Goal: Task Accomplishment & Management: Complete application form

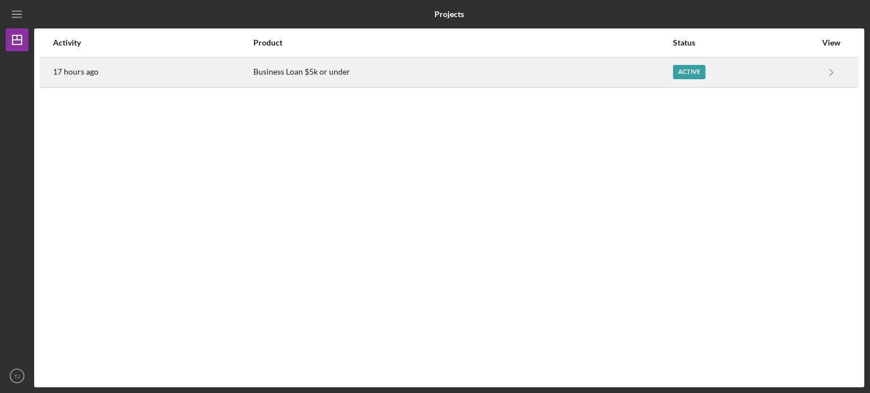
click at [818, 78] on link "Icon/Navigate" at bounding box center [831, 72] width 28 height 28
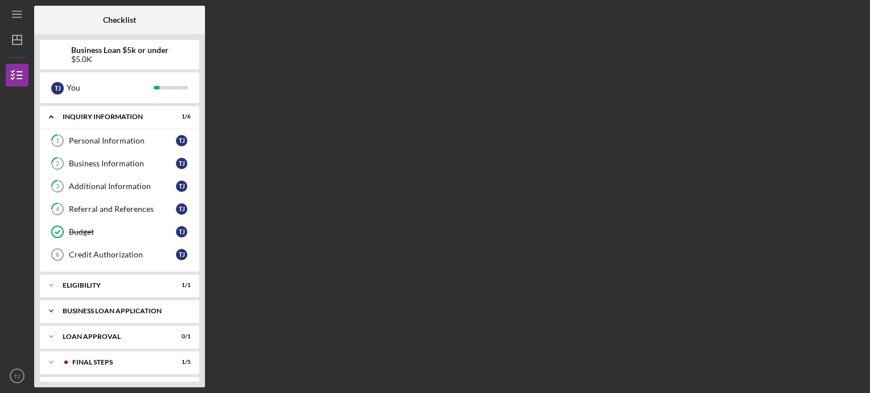
click at [103, 309] on div "BUSINESS LOAN APPLICATION" at bounding box center [124, 311] width 122 height 7
click at [104, 336] on div "Business Canvas" at bounding box center [122, 334] width 107 height 9
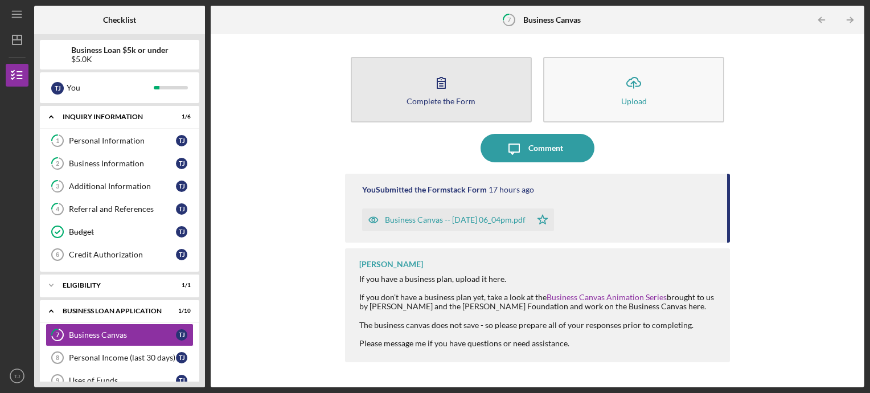
click at [483, 113] on button "Complete the Form Form" at bounding box center [441, 89] width 181 height 65
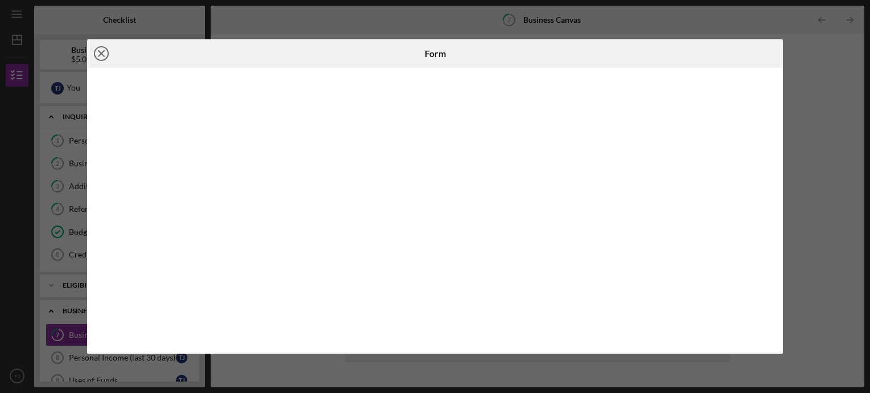
click at [96, 52] on icon "Icon/Close" at bounding box center [101, 53] width 28 height 28
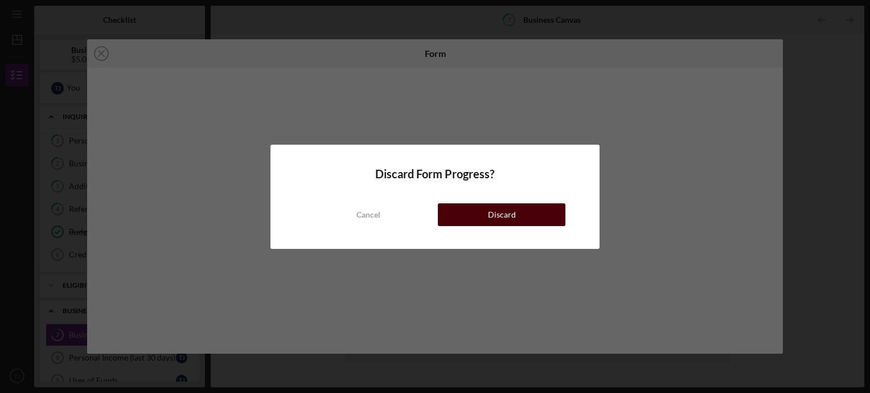
click at [458, 215] on button "Discard" at bounding box center [502, 214] width 128 height 23
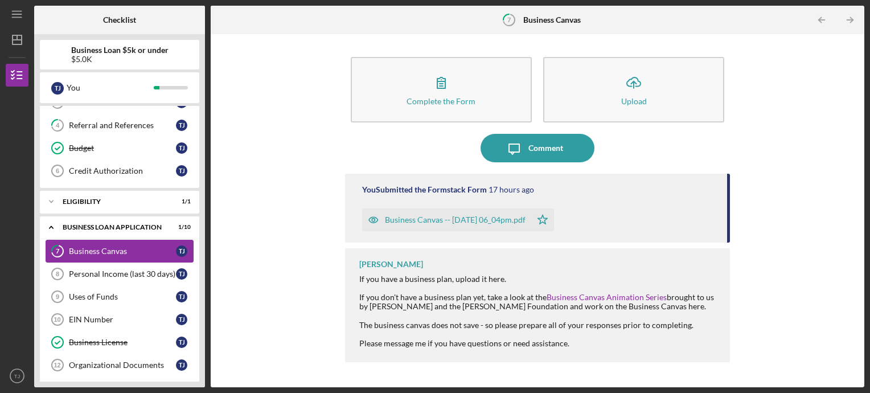
scroll to position [85, 0]
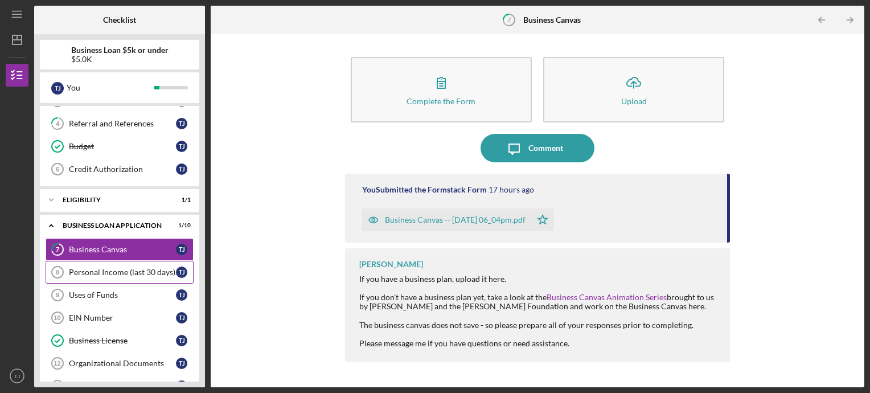
click at [106, 268] on div "Personal Income (last 30 days)" at bounding box center [122, 272] width 107 height 9
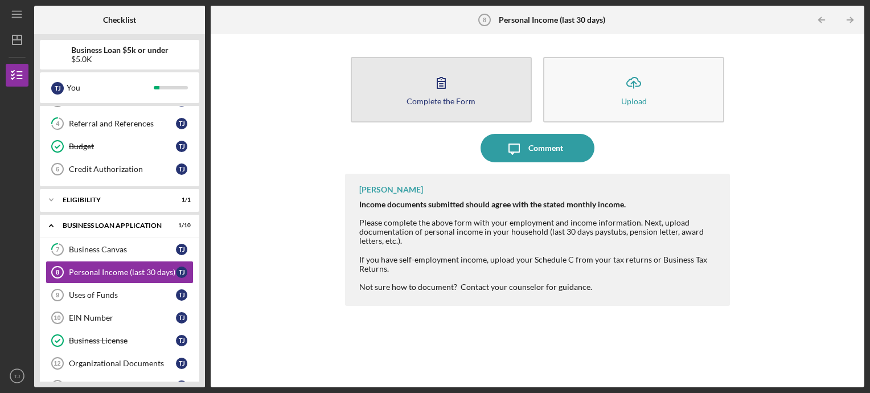
click at [433, 112] on button "Complete the Form Form" at bounding box center [441, 89] width 181 height 65
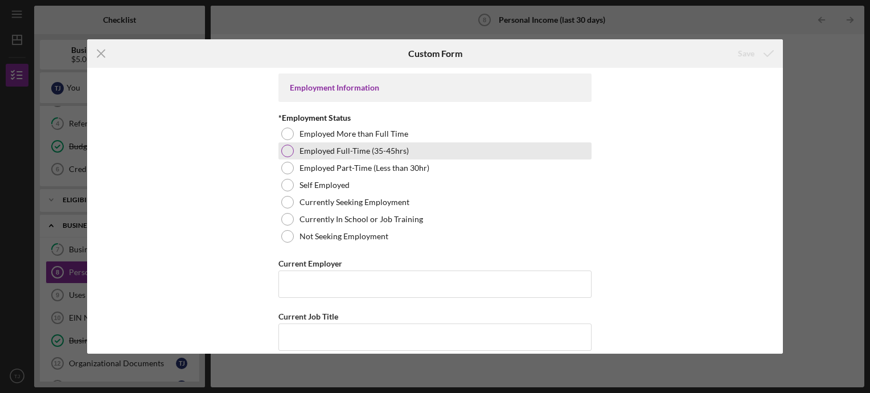
click at [285, 152] on div at bounding box center [287, 151] width 13 height 13
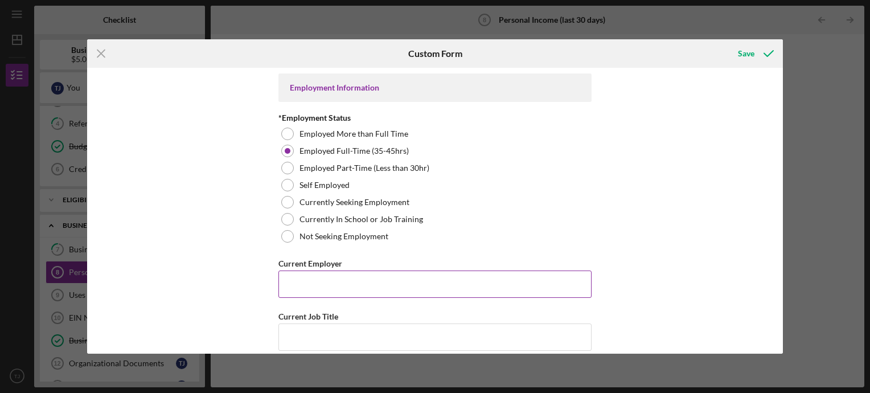
click at [333, 287] on input "Current Employer" at bounding box center [434, 284] width 313 height 27
type input "[GEOGRAPHIC_DATA]"
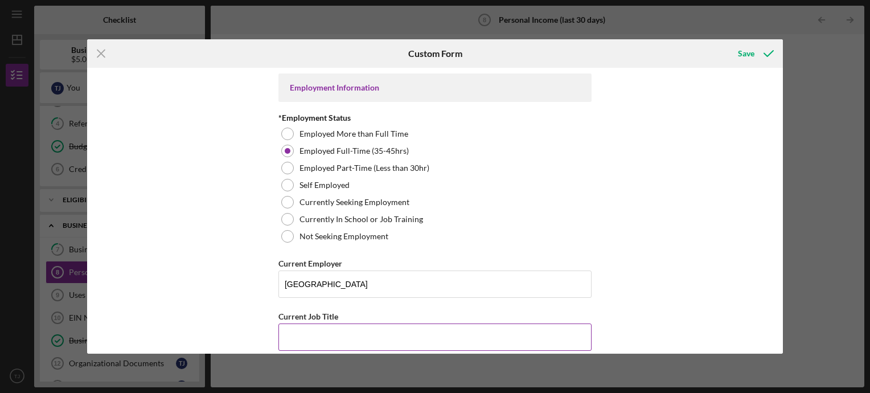
click at [333, 329] on input "Current Job Title" at bounding box center [434, 336] width 313 height 27
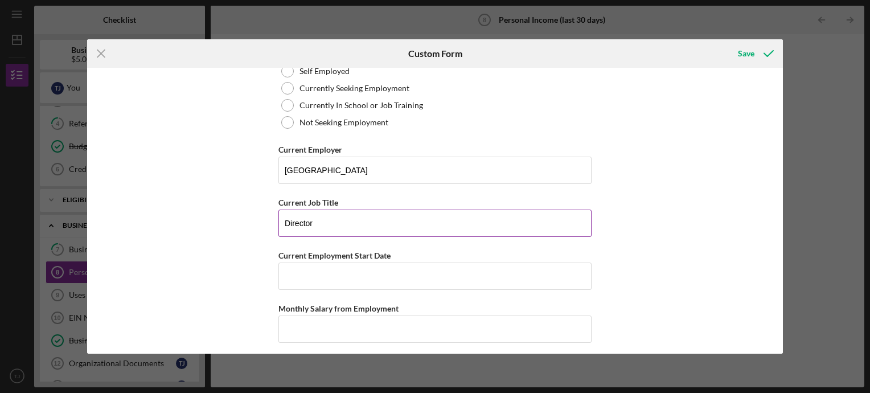
scroll to position [114, 0]
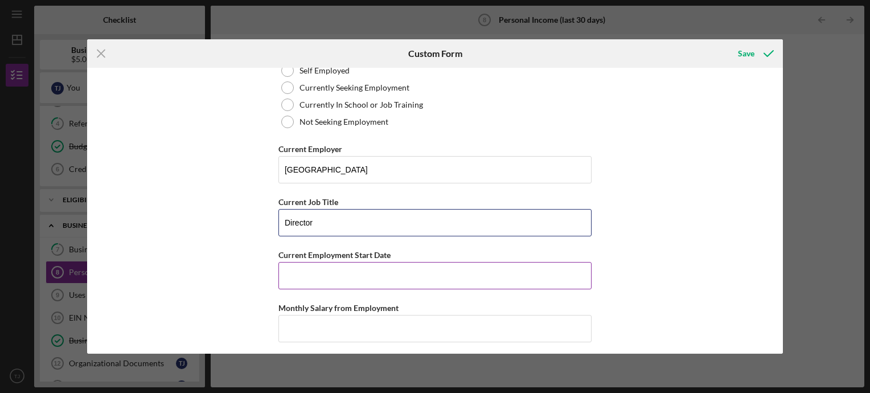
type input "Director"
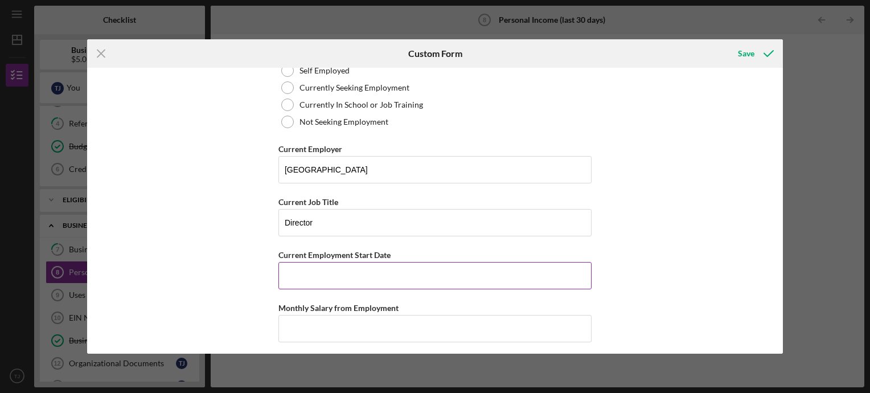
click at [319, 280] on input "Current Employment Start Date" at bounding box center [434, 275] width 313 height 27
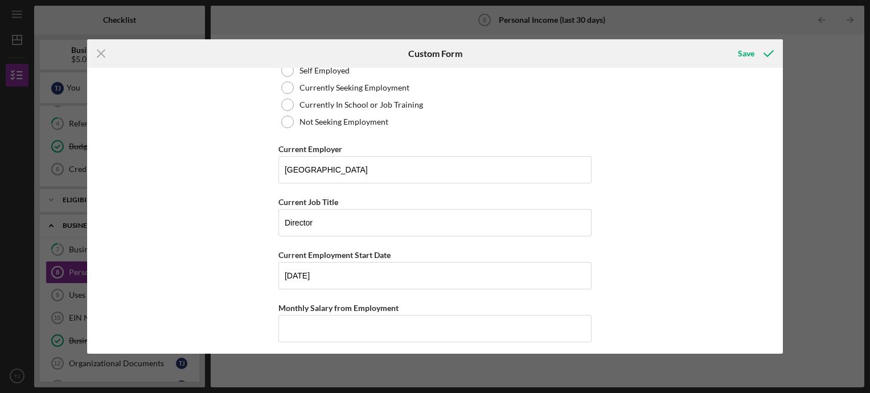
click at [262, 315] on div "Employment Information *Employment Status Employed More than Full Time Employed…" at bounding box center [435, 211] width 696 height 286
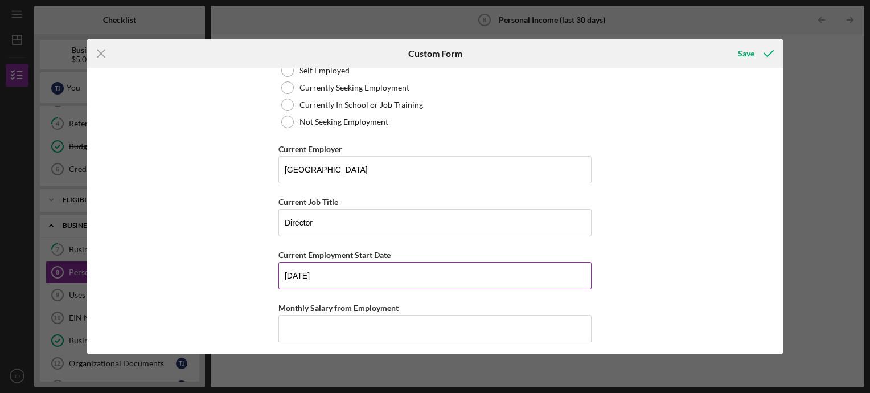
click at [284, 274] on input "[DATE]" at bounding box center [434, 275] width 313 height 27
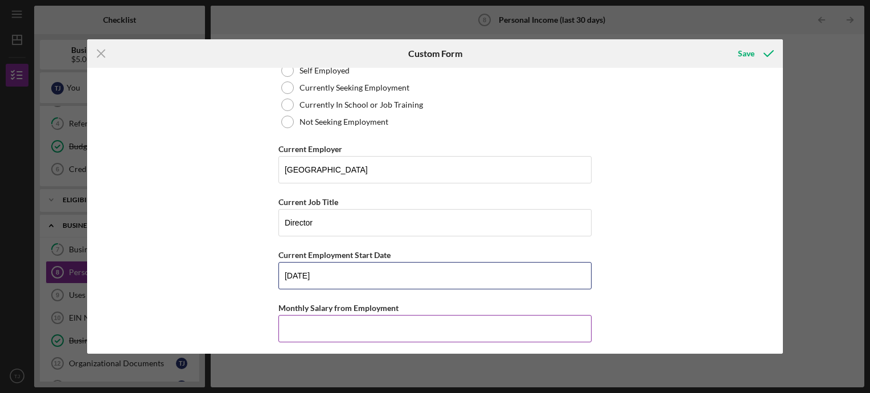
type input "[DATE]"
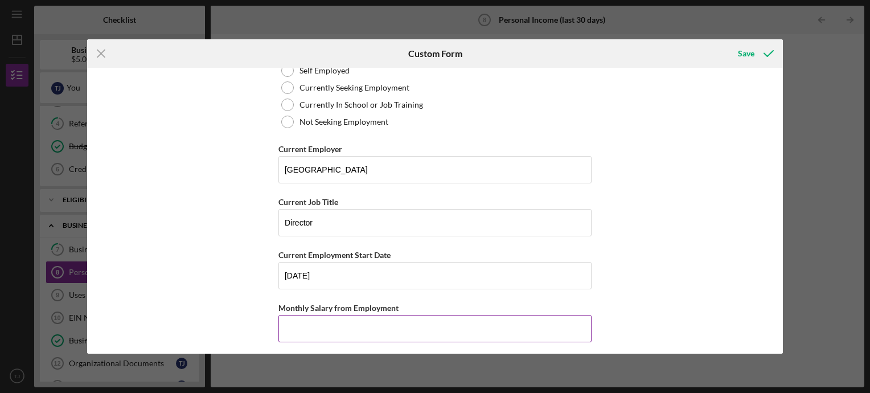
click at [351, 327] on input "Monthly Salary from Employment" at bounding box center [434, 328] width 313 height 27
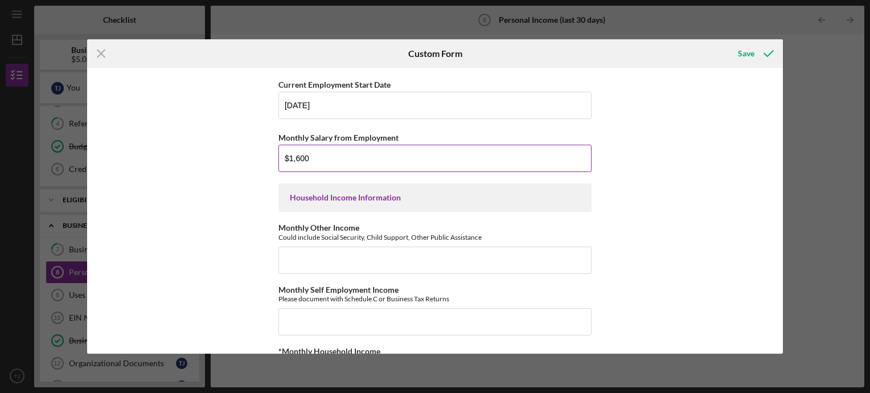
scroll to position [288, 0]
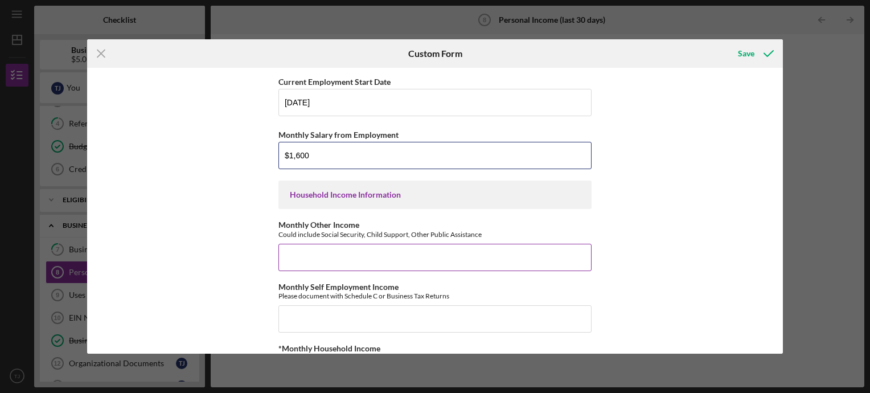
type input "$1,600"
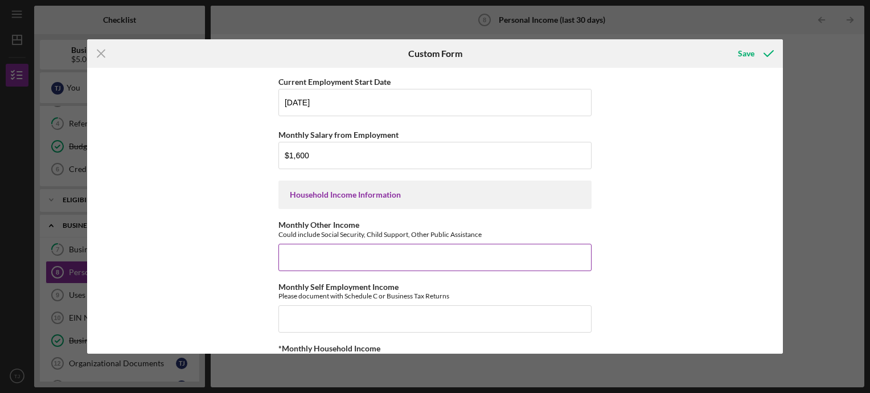
click at [376, 255] on input "Monthly Other Income" at bounding box center [434, 257] width 313 height 27
type input "$0"
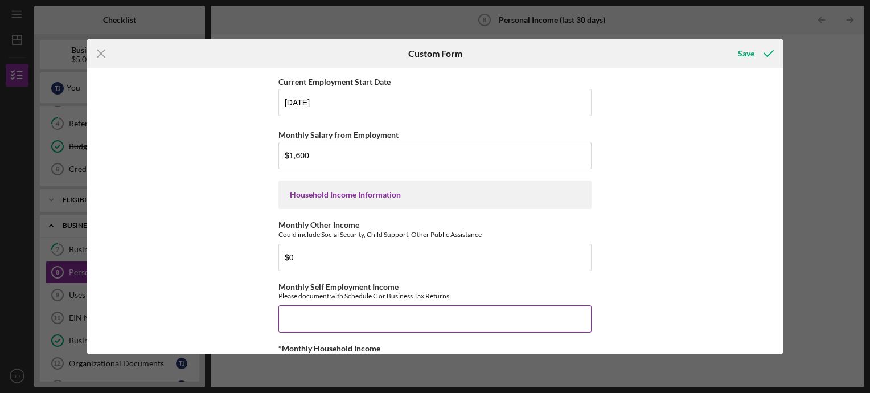
click at [370, 317] on input "Monthly Self Employment Income" at bounding box center [434, 318] width 313 height 27
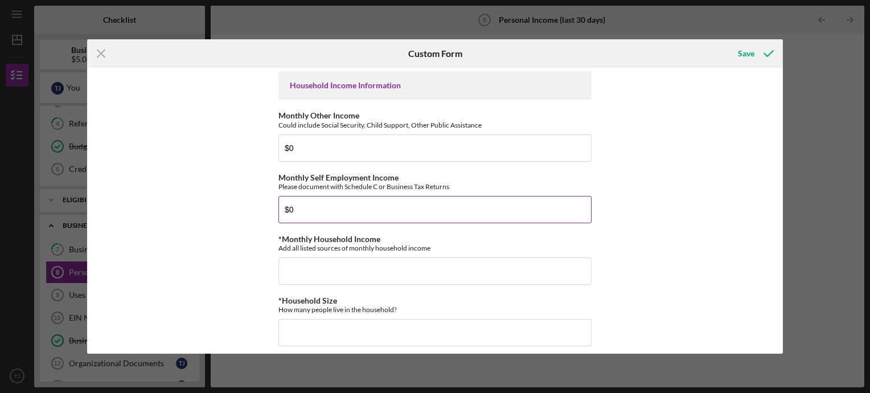
scroll to position [403, 0]
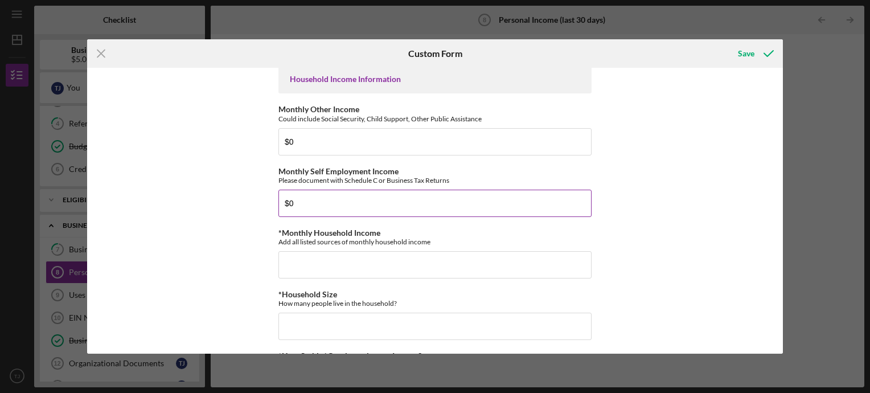
type input "$0"
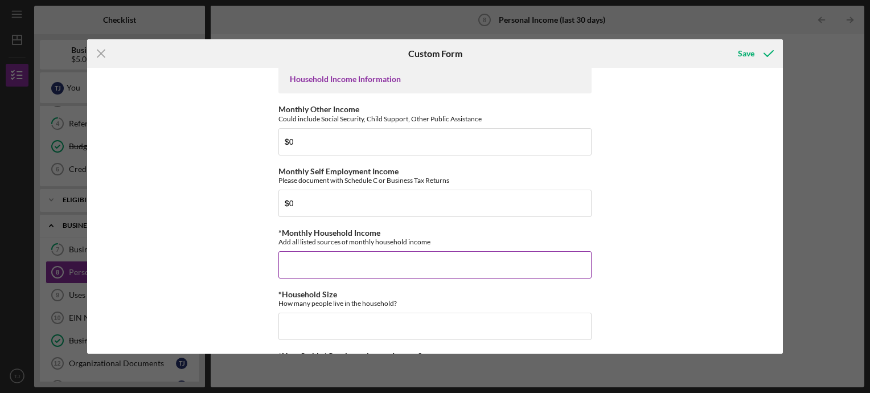
click at [305, 267] on input "*Monthly Household Income" at bounding box center [434, 264] width 313 height 27
type input "$0"
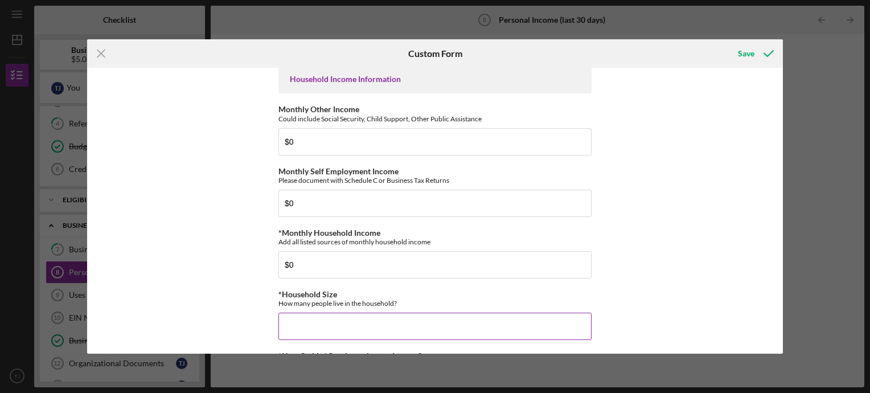
click at [367, 331] on input "*Household Size" at bounding box center [434, 326] width 313 height 27
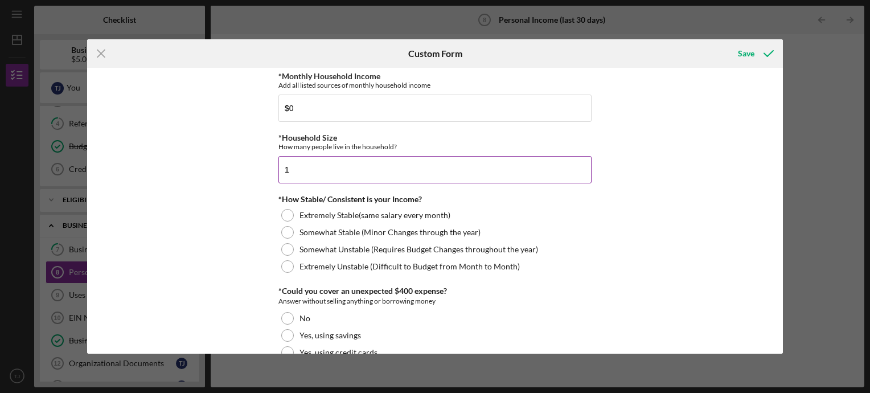
scroll to position [563, 0]
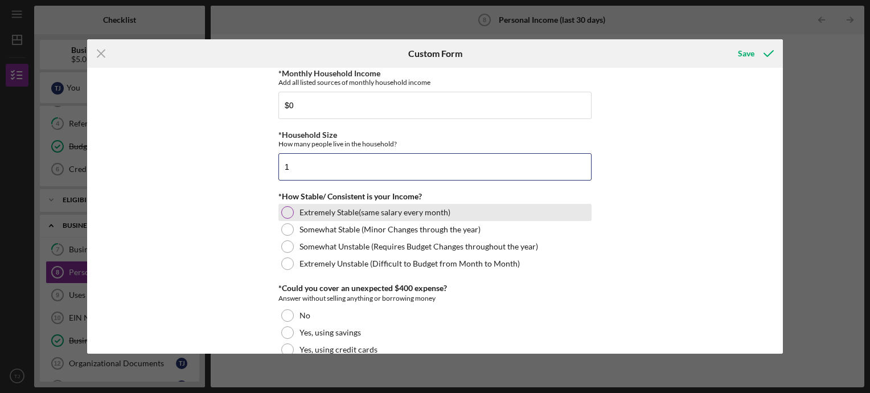
type input "1"
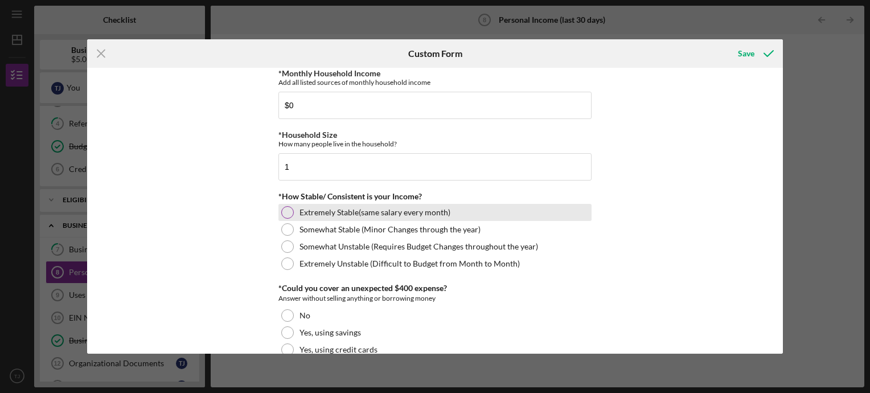
click at [282, 208] on div at bounding box center [287, 212] width 13 height 13
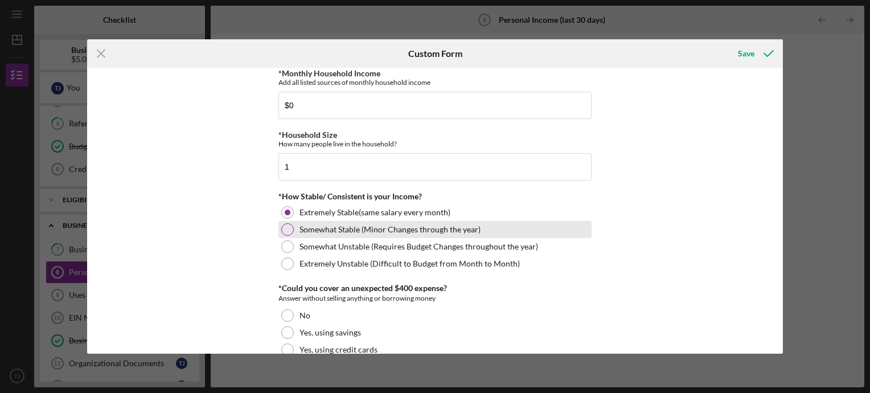
click at [284, 230] on div at bounding box center [287, 229] width 13 height 13
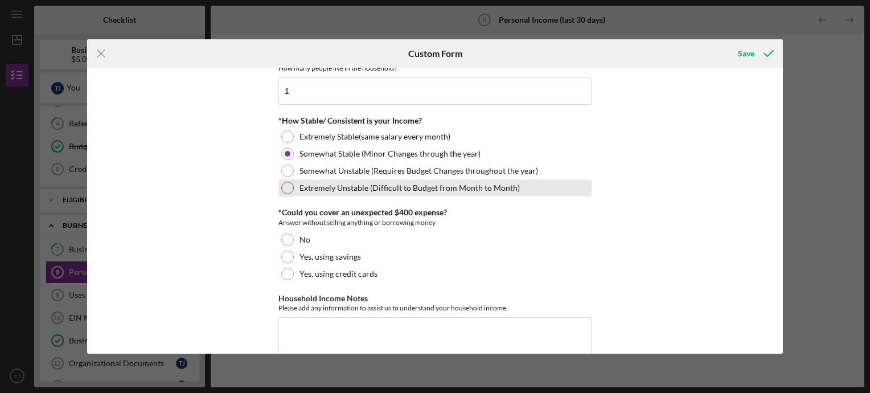
scroll to position [645, 0]
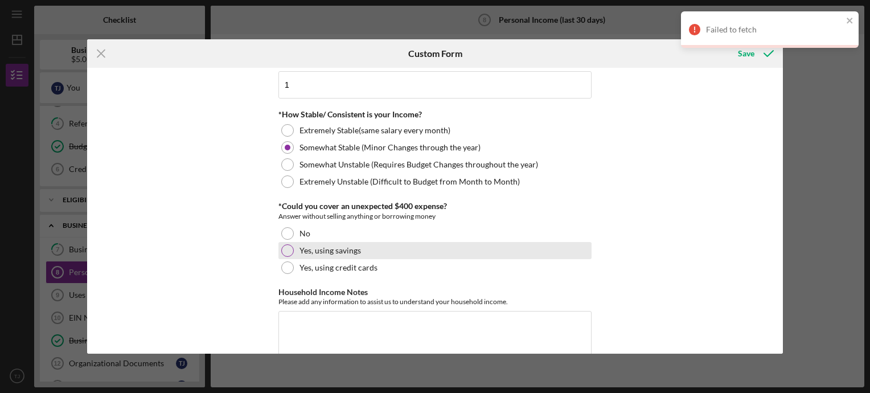
click at [285, 252] on div at bounding box center [287, 250] width 13 height 13
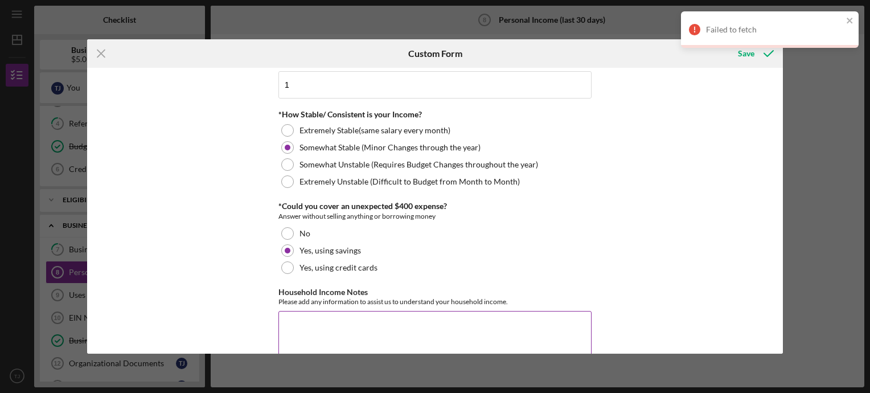
scroll to position [673, 0]
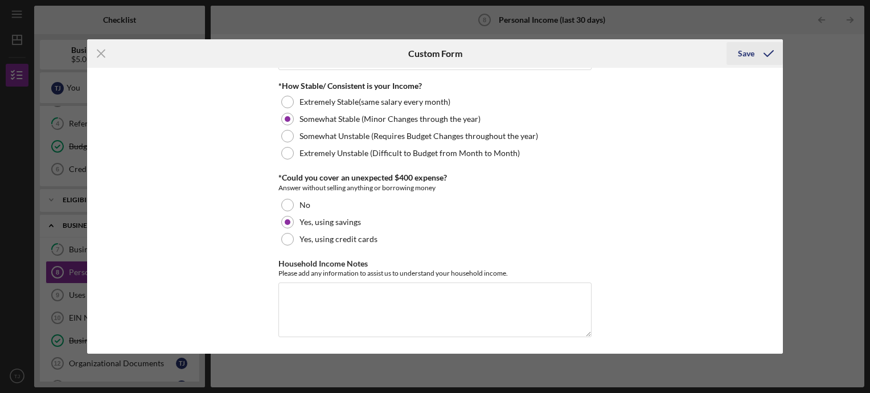
click at [751, 56] on div "Save" at bounding box center [746, 53] width 17 height 23
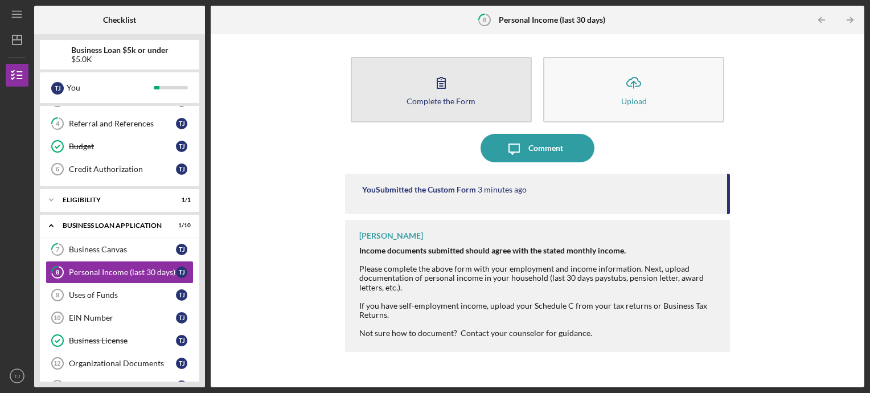
click at [465, 100] on div "Complete the Form" at bounding box center [441, 101] width 69 height 9
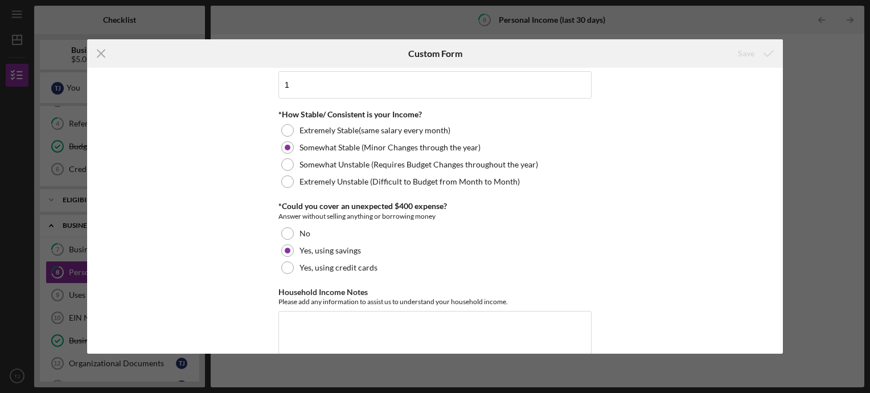
scroll to position [673, 0]
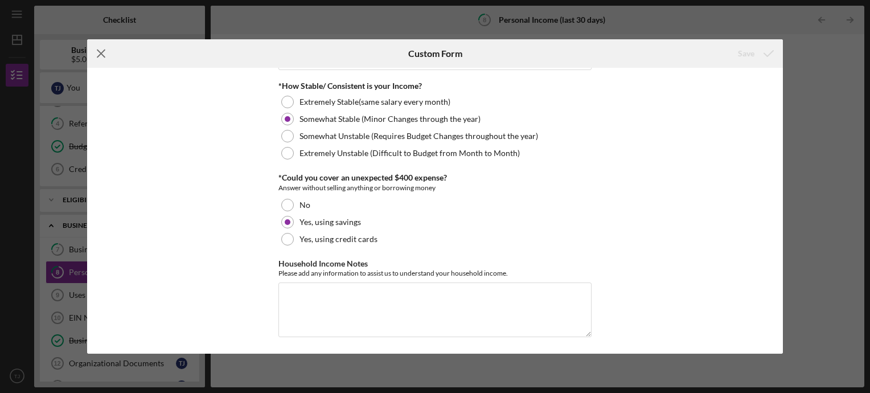
click at [91, 58] on icon "Icon/Menu Close" at bounding box center [101, 53] width 28 height 28
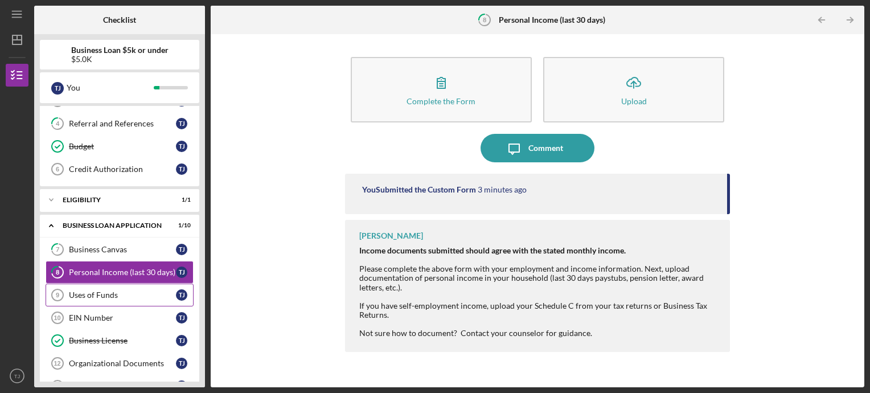
click at [88, 295] on div "Uses of Funds" at bounding box center [122, 294] width 107 height 9
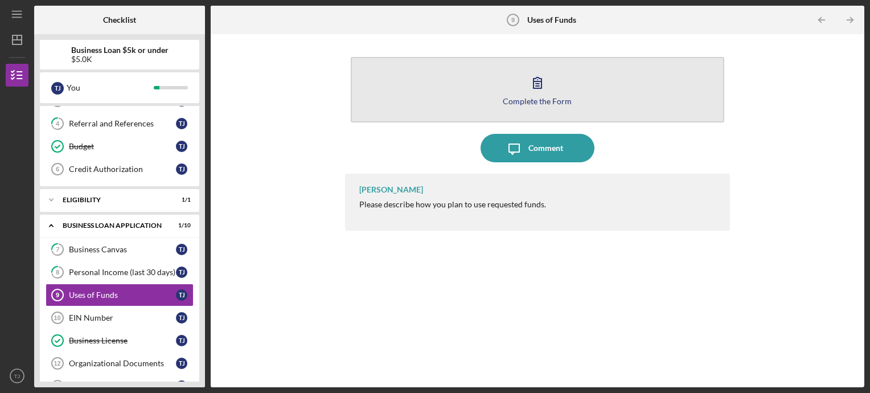
click at [501, 102] on button "Complete the Form Form" at bounding box center [538, 89] width 374 height 65
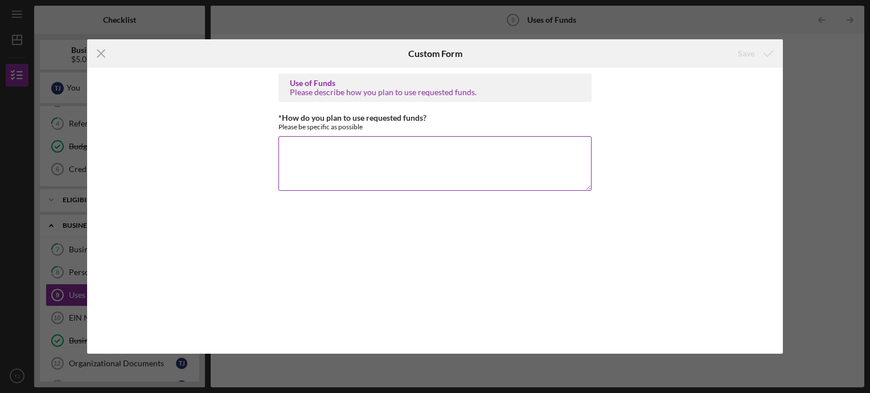
click at [348, 154] on textarea "*How do you plan to use requested funds?" at bounding box center [434, 163] width 313 height 55
type textarea "Pay some bills and give bonus to my staff."
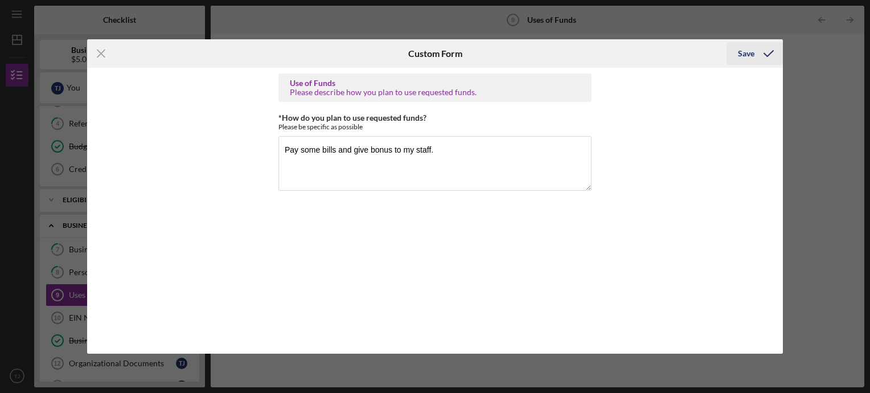
click at [745, 59] on div "Save" at bounding box center [746, 53] width 17 height 23
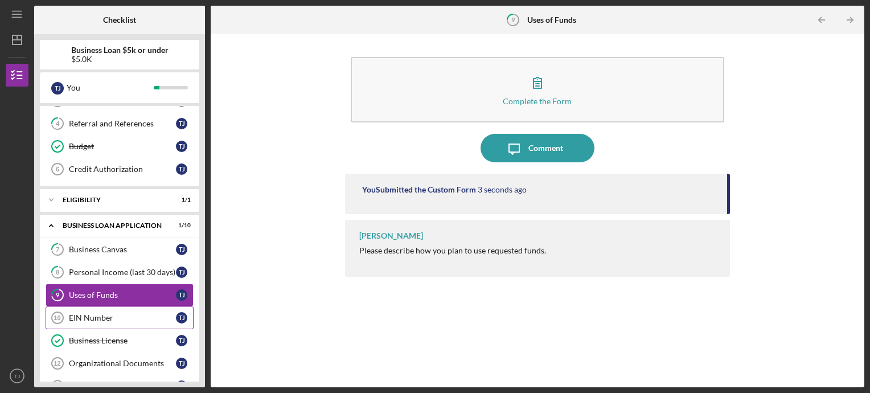
click at [105, 313] on div "EIN Number" at bounding box center [122, 317] width 107 height 9
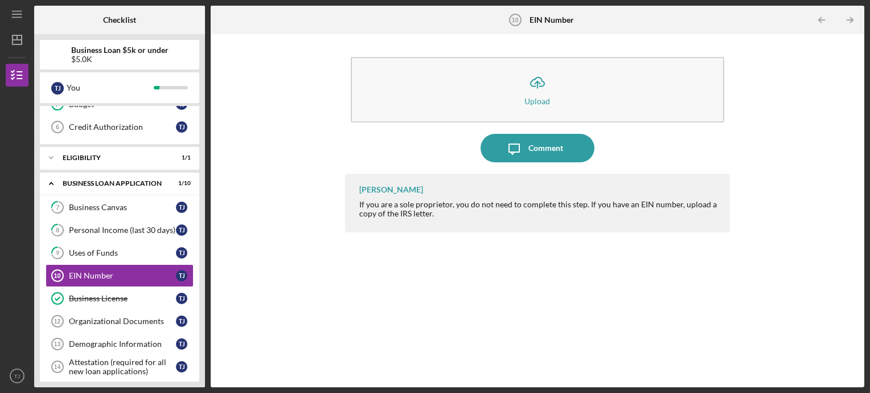
scroll to position [159, 0]
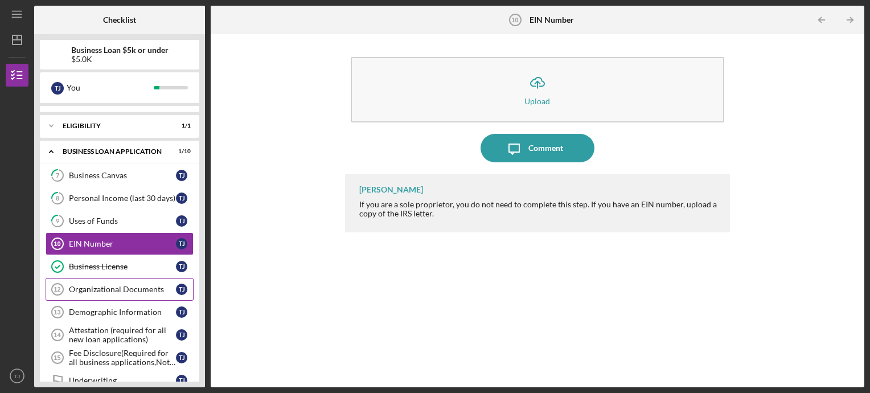
click at [133, 290] on div "Organizational Documents" at bounding box center [122, 289] width 107 height 9
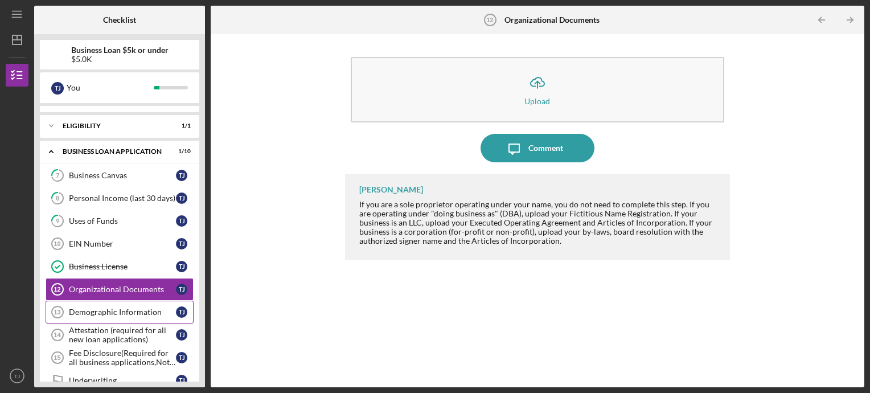
click at [131, 309] on div "Demographic Information" at bounding box center [122, 312] width 107 height 9
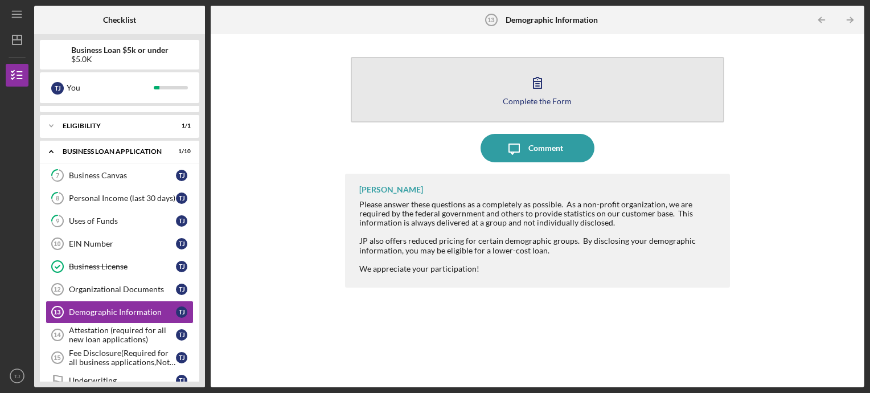
click at [499, 82] on button "Complete the Form Form" at bounding box center [538, 89] width 374 height 65
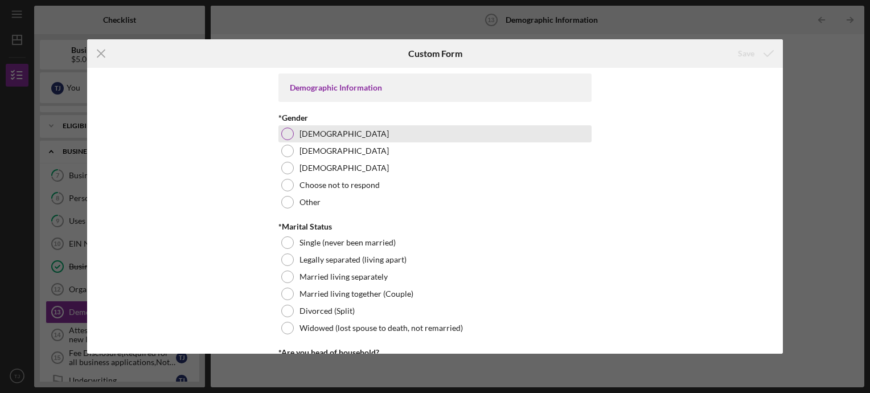
click at [282, 137] on div at bounding box center [287, 134] width 13 height 13
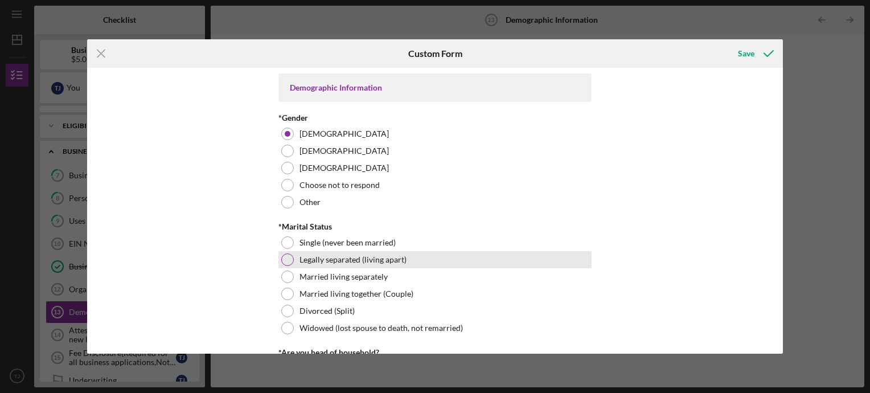
click at [289, 252] on div "Legally separated (living apart)" at bounding box center [434, 259] width 313 height 17
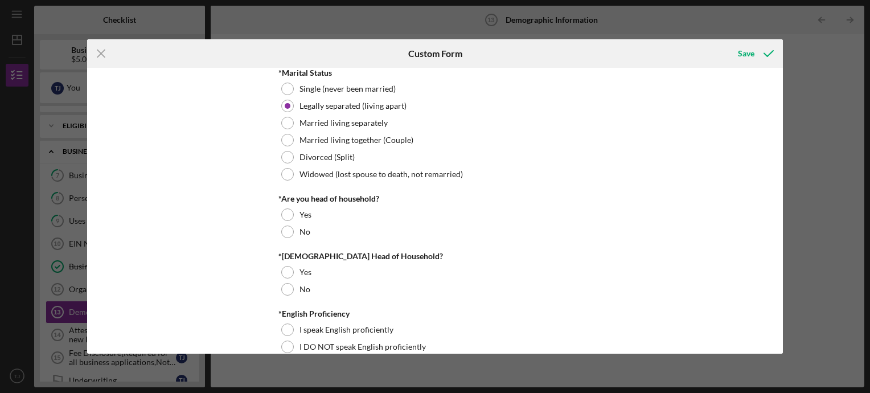
scroll to position [154, 0]
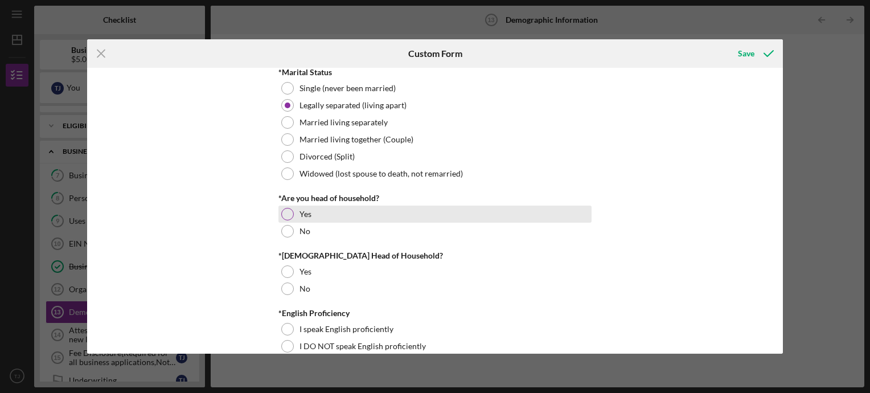
click at [281, 216] on div at bounding box center [287, 214] width 13 height 13
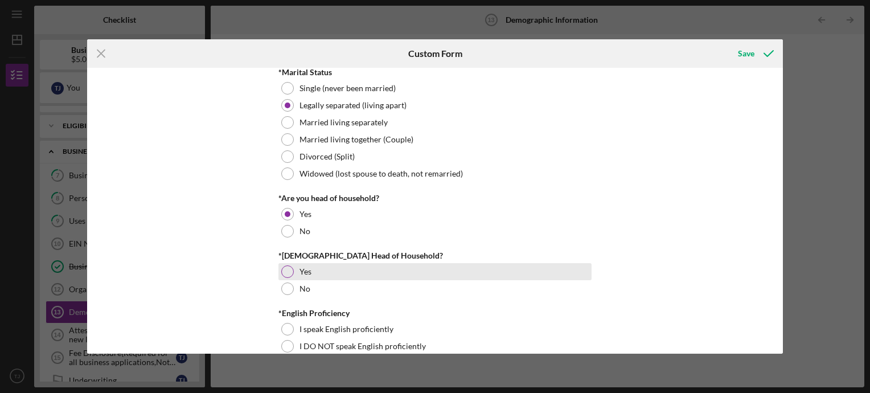
click at [283, 269] on div at bounding box center [287, 271] width 13 height 13
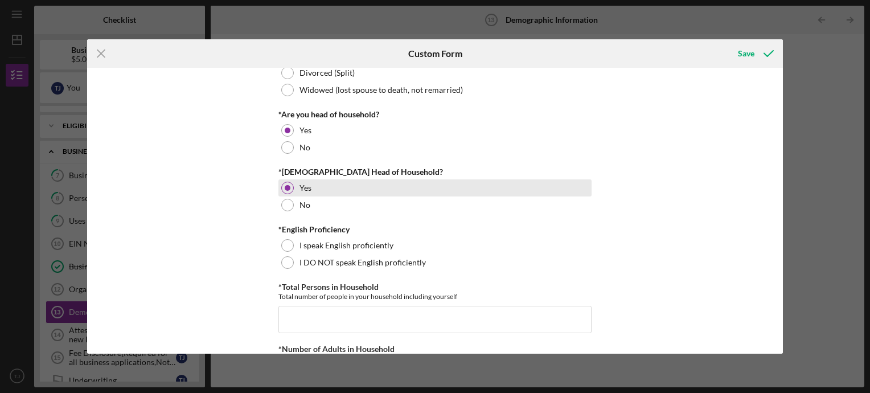
scroll to position [241, 0]
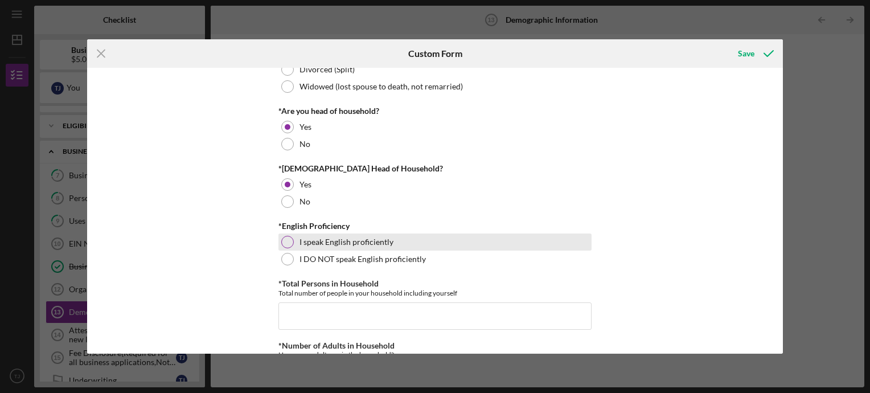
click at [291, 245] on div "I speak English proficiently" at bounding box center [434, 242] width 313 height 17
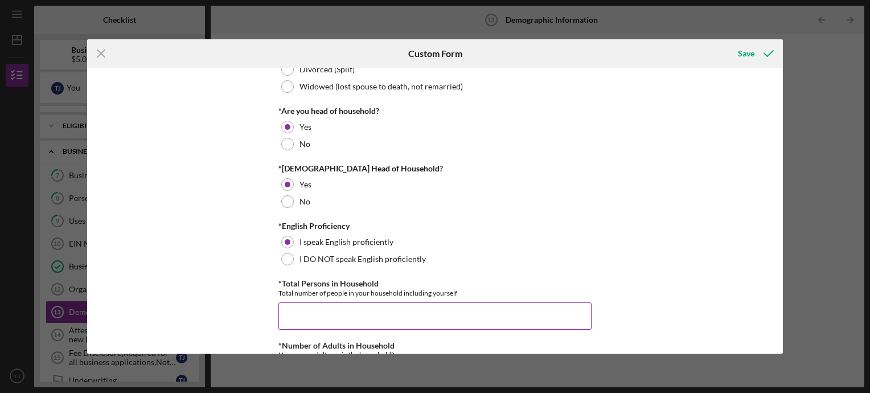
click at [302, 314] on input "*Total Persons in Household" at bounding box center [434, 315] width 313 height 27
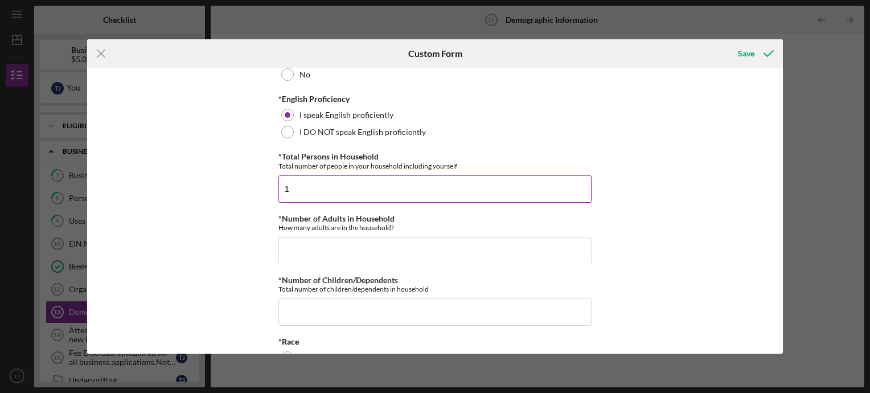
scroll to position [374, 0]
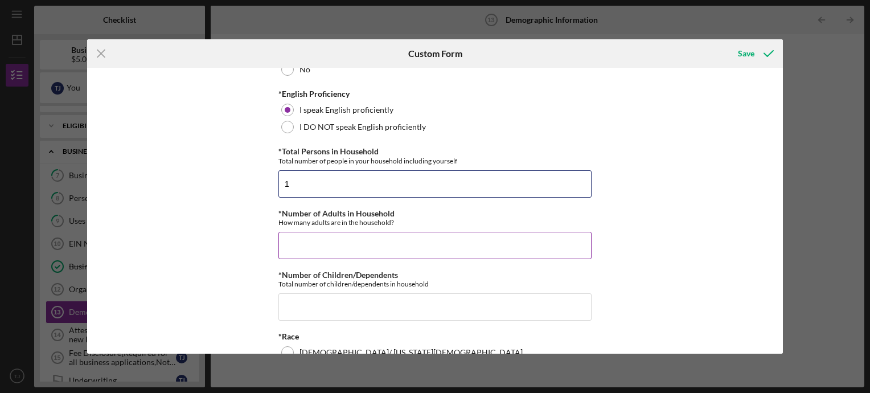
type input "1"
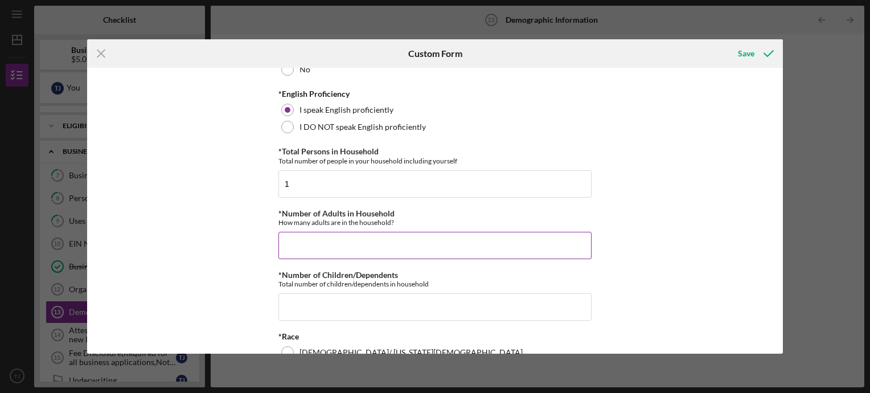
click at [312, 251] on input "*Number of Adults in Household" at bounding box center [434, 245] width 313 height 27
type input "1"
click at [312, 302] on input "*Number of Children/Dependents" at bounding box center [434, 306] width 313 height 27
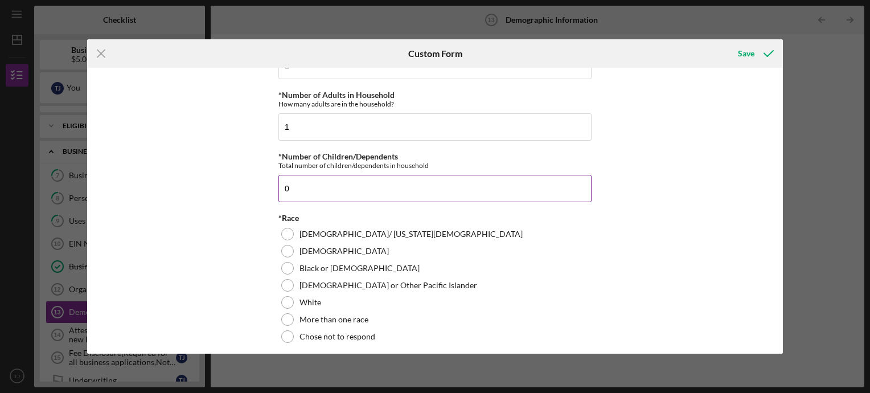
scroll to position [493, 0]
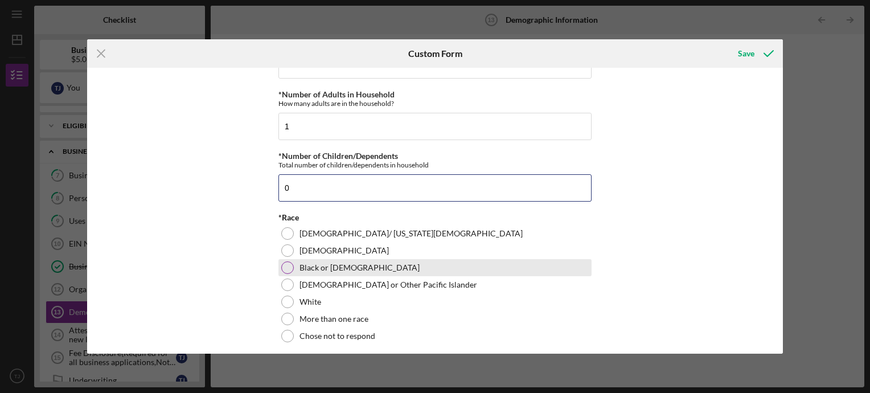
type input "0"
click at [284, 269] on div at bounding box center [287, 267] width 13 height 13
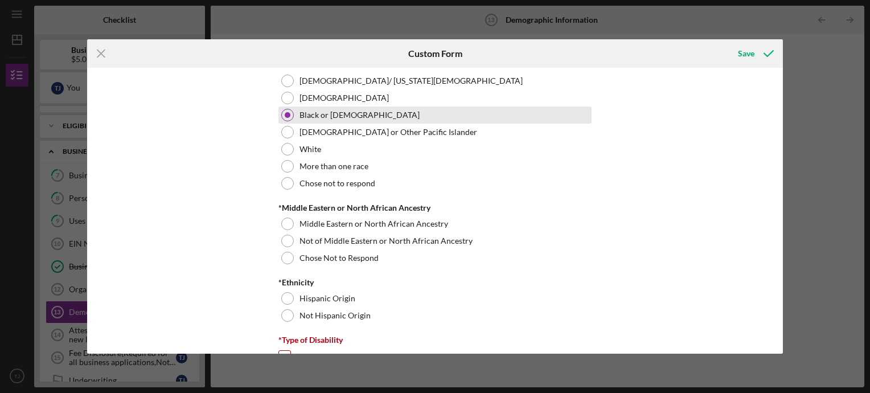
scroll to position [657, 0]
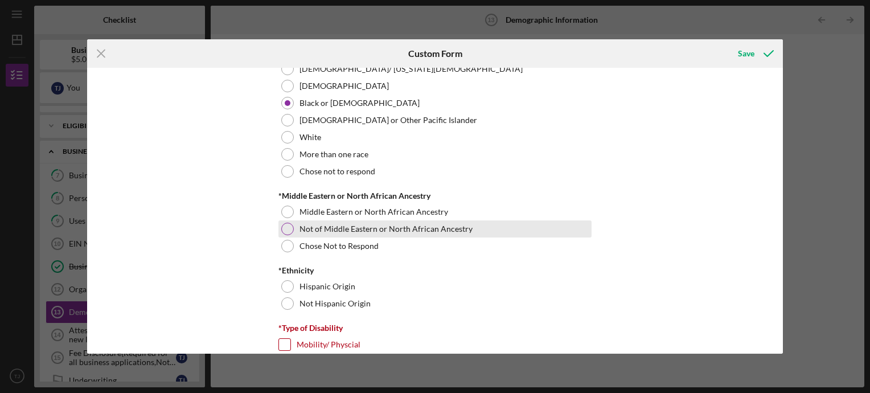
click at [278, 232] on div "Not of Middle Eastern or North African Ancestry" at bounding box center [434, 228] width 313 height 17
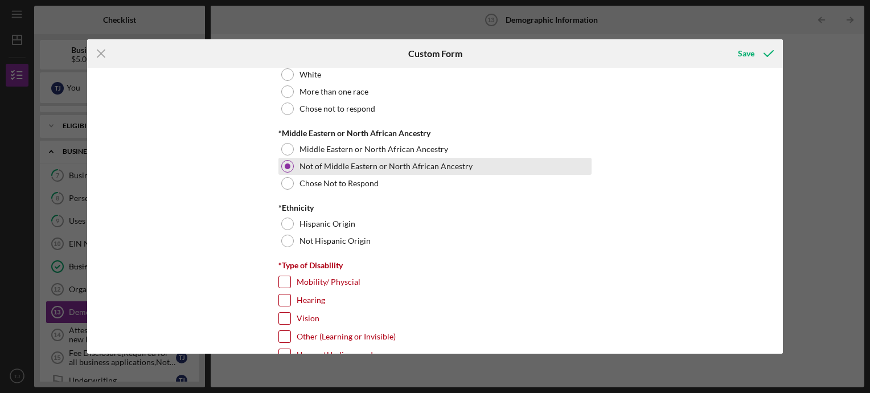
scroll to position [720, 0]
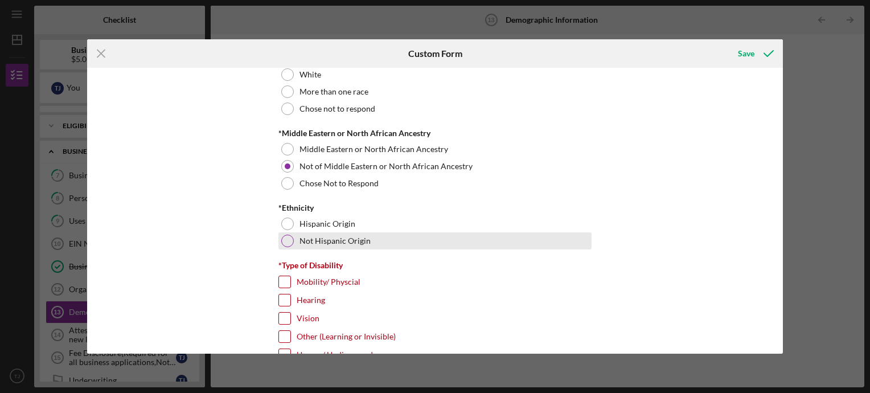
click at [278, 241] on div "Not Hispanic Origin" at bounding box center [434, 240] width 313 height 17
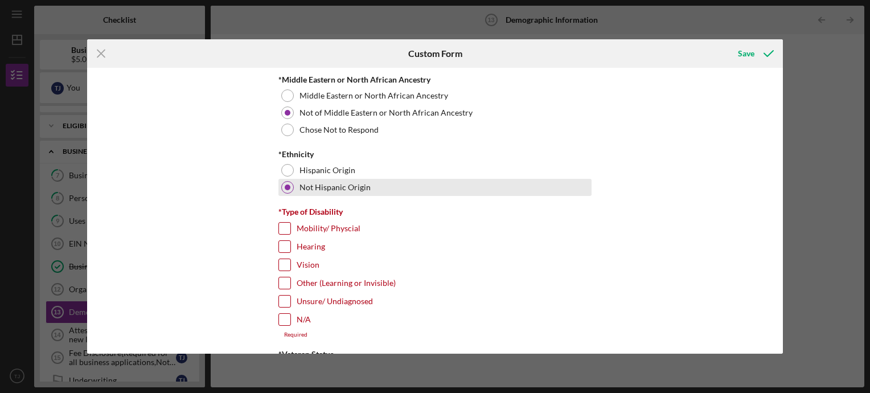
scroll to position [789, 0]
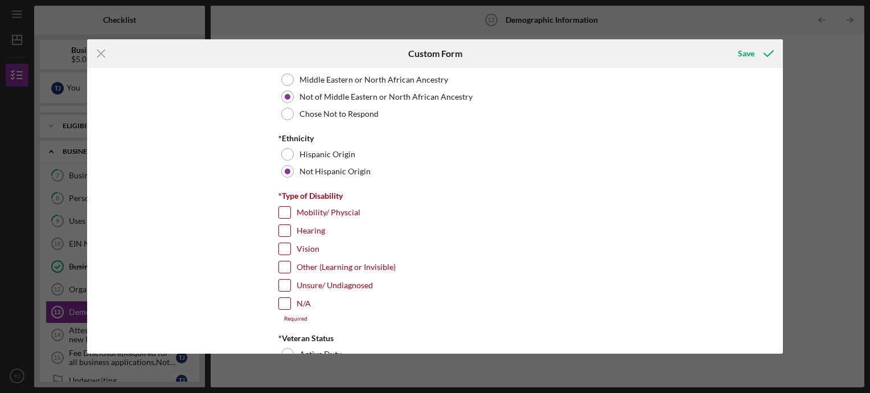
click at [283, 216] on input "Mobility/ Physcial" at bounding box center [284, 212] width 11 height 11
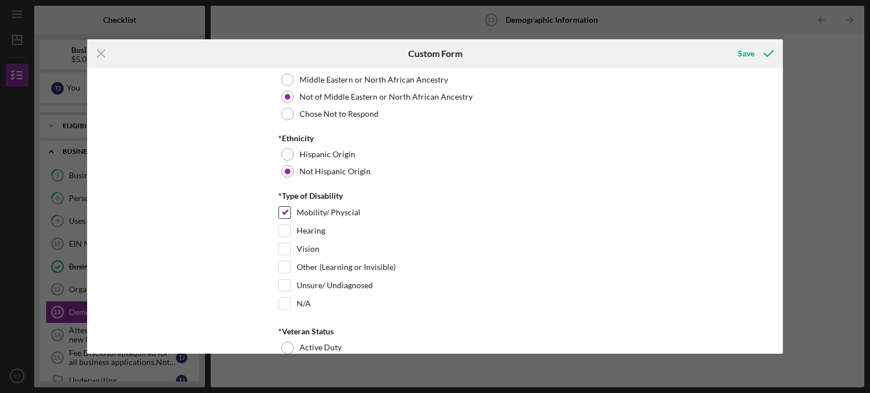
click at [281, 214] on input "Mobility/ Physcial" at bounding box center [284, 212] width 11 height 11
checkbox input "false"
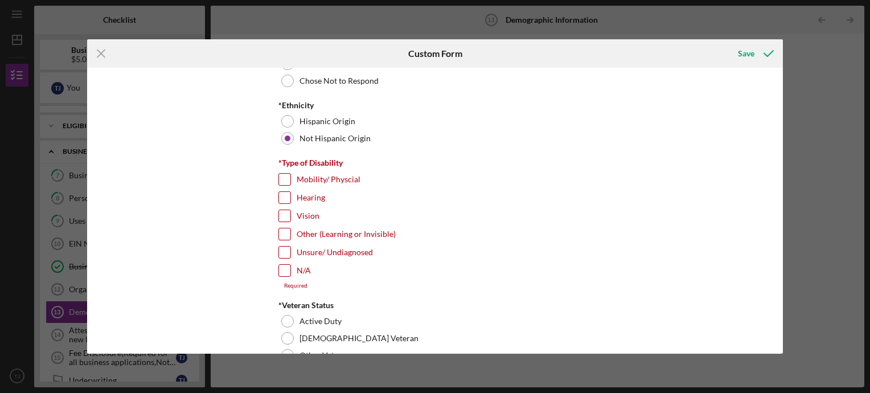
scroll to position [833, 0]
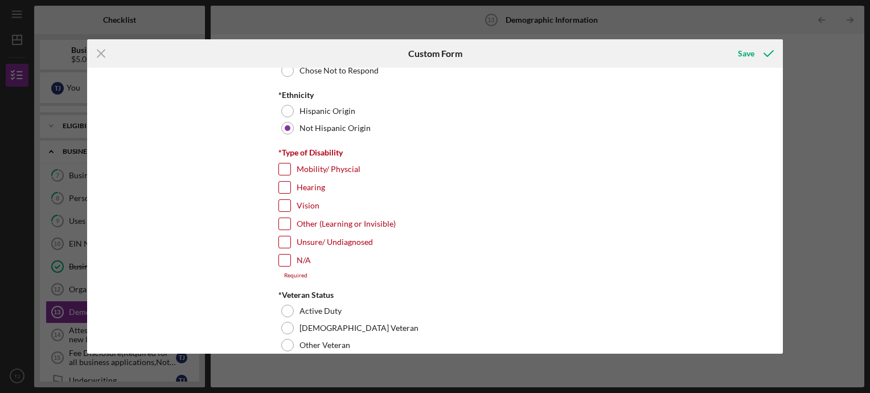
click at [279, 255] on input "N/A" at bounding box center [284, 260] width 11 height 11
checkbox input "true"
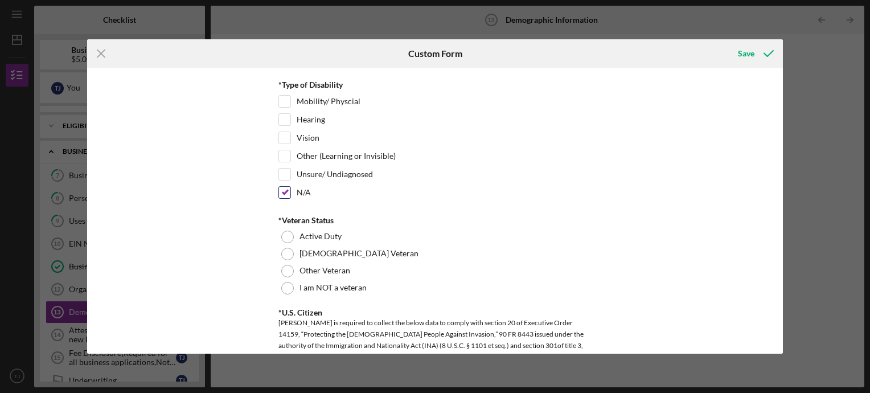
scroll to position [911, 0]
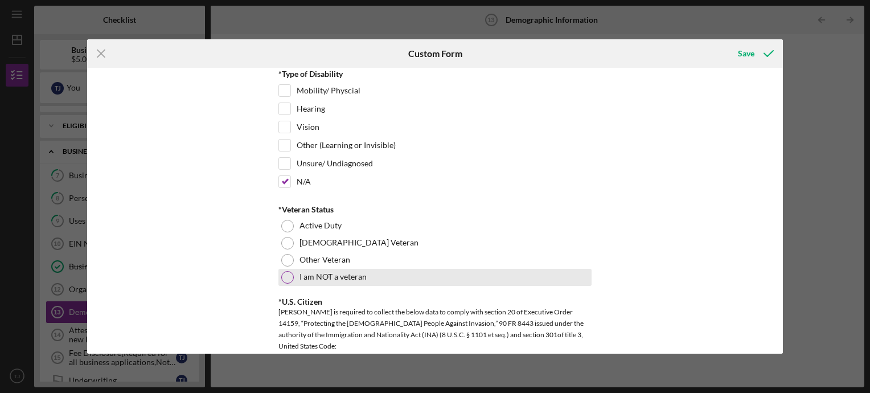
click at [281, 274] on div at bounding box center [287, 277] width 13 height 13
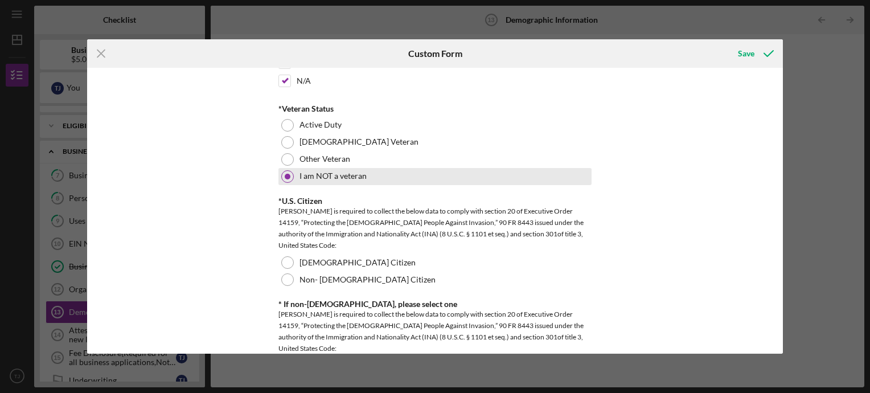
scroll to position [1028, 0]
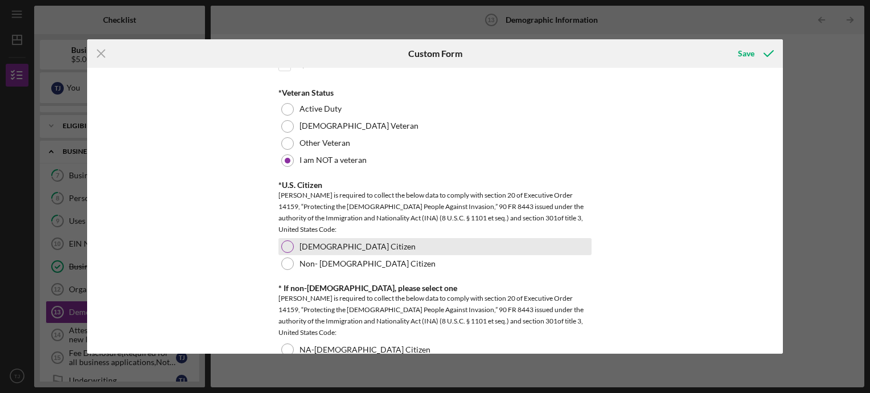
click at [293, 246] on div "[DEMOGRAPHIC_DATA] Citizen" at bounding box center [434, 246] width 313 height 17
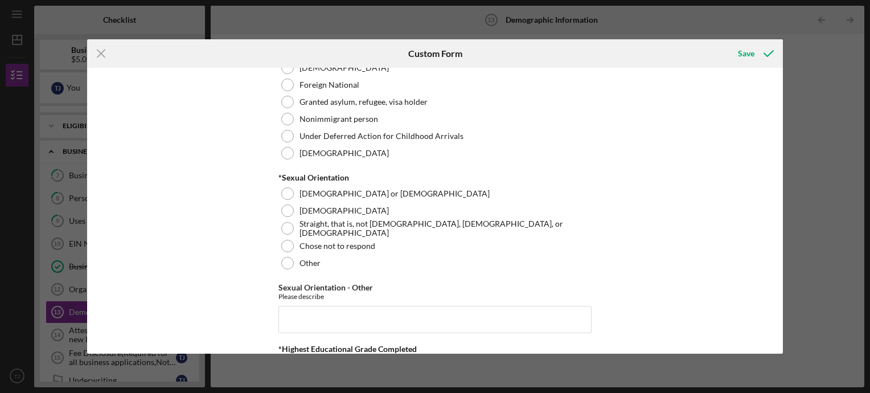
scroll to position [1344, 0]
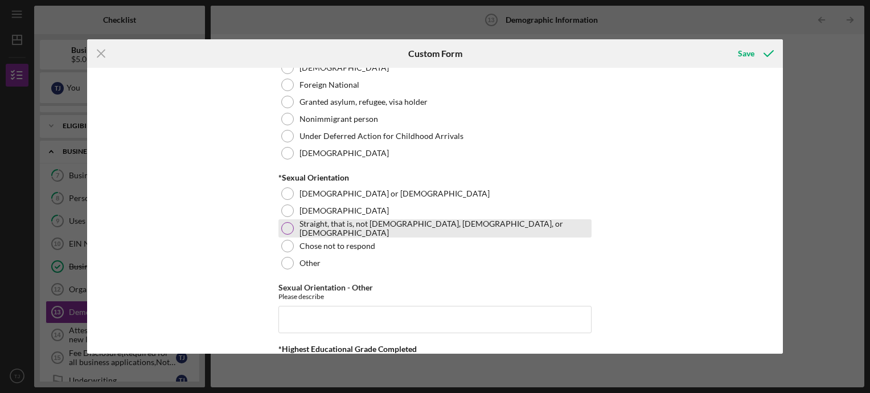
click at [280, 230] on div "Straight, that is, not [DEMOGRAPHIC_DATA], [DEMOGRAPHIC_DATA], or [DEMOGRAPHIC_…" at bounding box center [434, 228] width 313 height 18
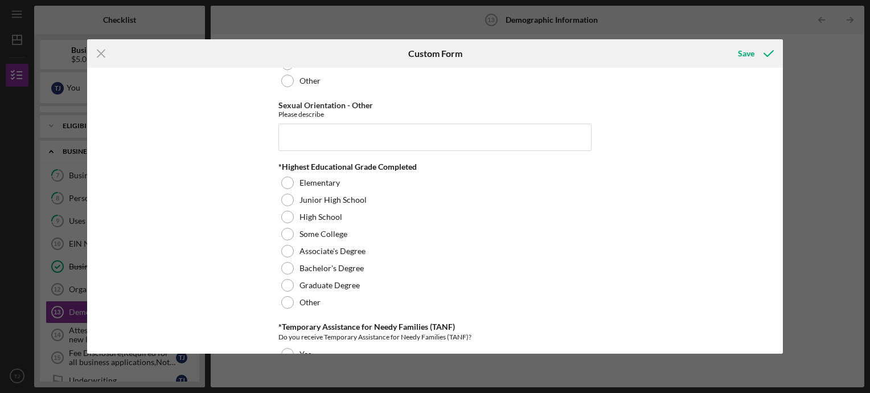
scroll to position [1527, 0]
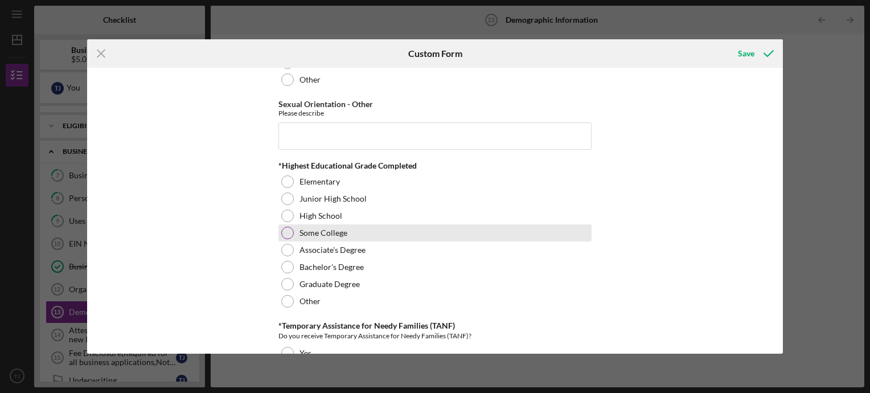
click at [281, 232] on div at bounding box center [287, 233] width 13 height 13
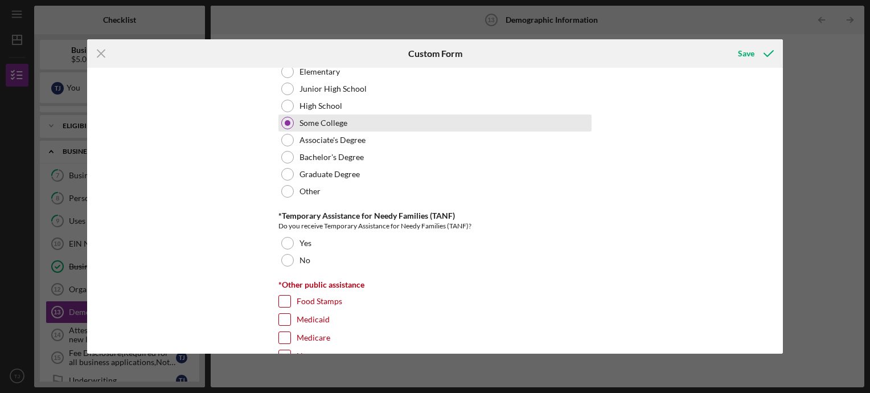
scroll to position [1642, 0]
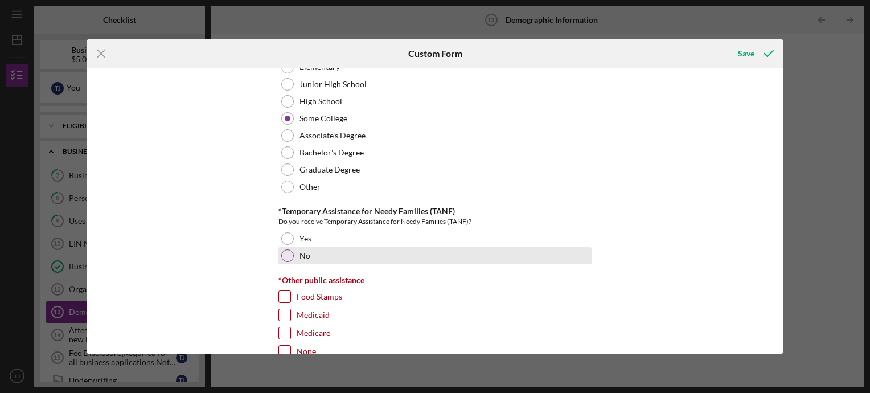
click at [287, 256] on div at bounding box center [287, 255] width 13 height 13
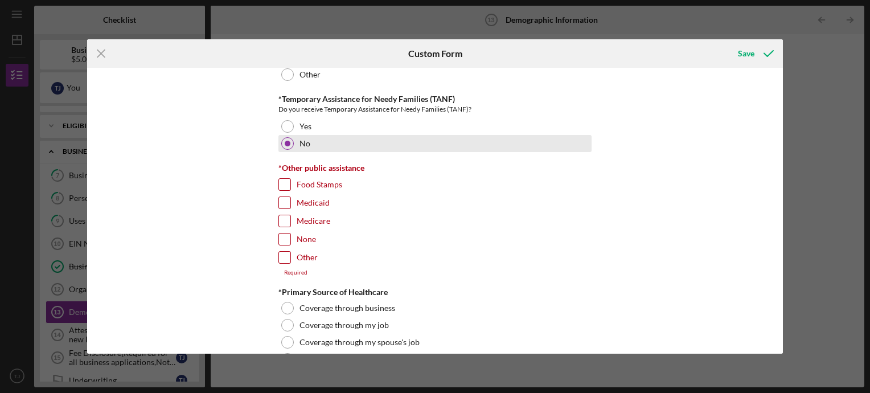
scroll to position [1756, 0]
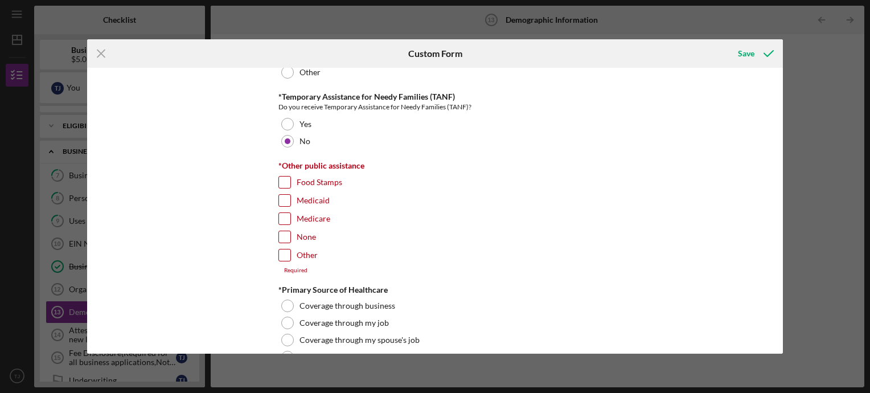
click at [283, 234] on input "None" at bounding box center [284, 236] width 11 height 11
checkbox input "true"
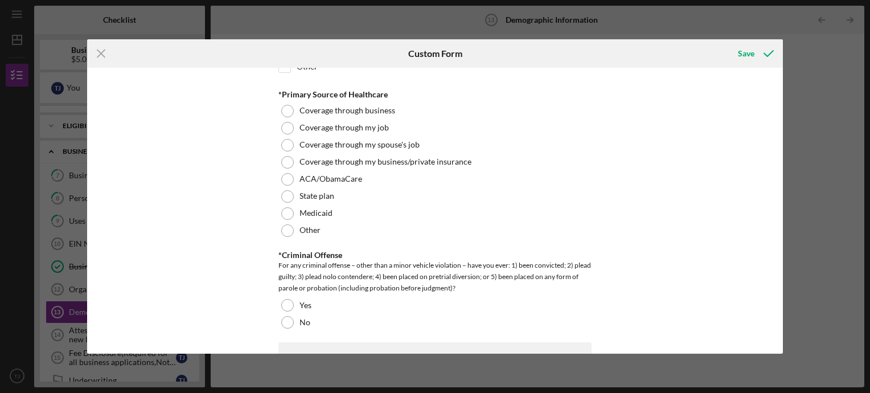
scroll to position [1948, 0]
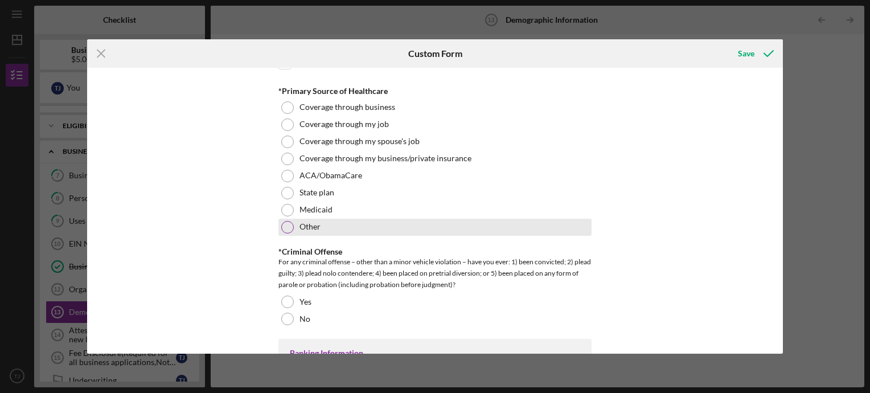
click at [286, 226] on div at bounding box center [287, 227] width 13 height 13
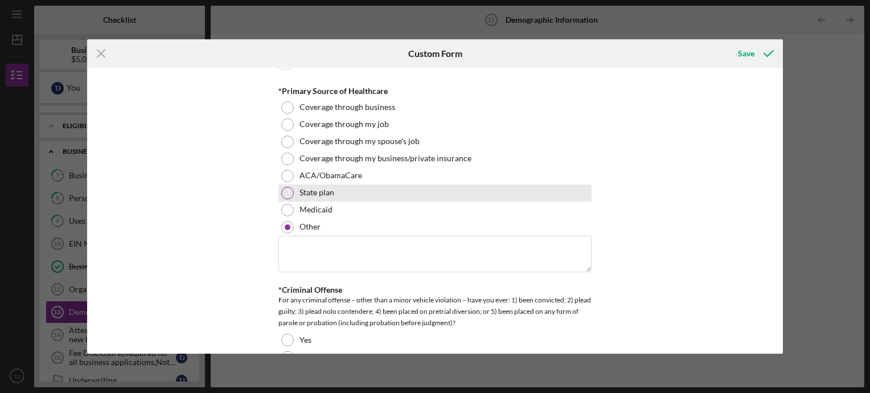
click at [281, 192] on div "State plan" at bounding box center [434, 193] width 313 height 17
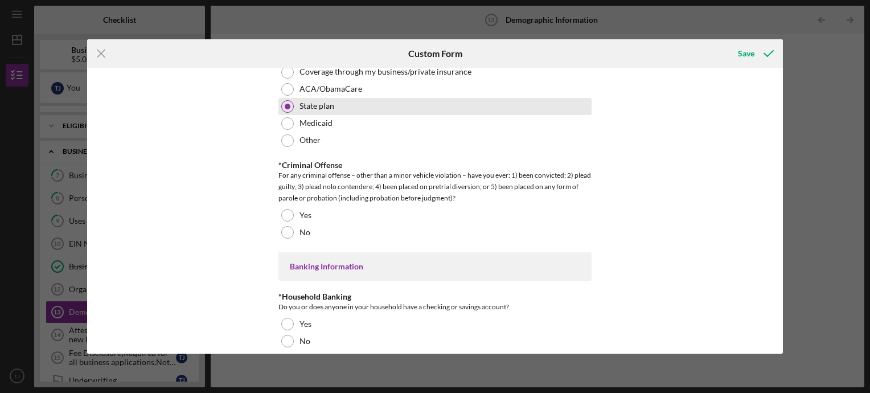
scroll to position [2036, 0]
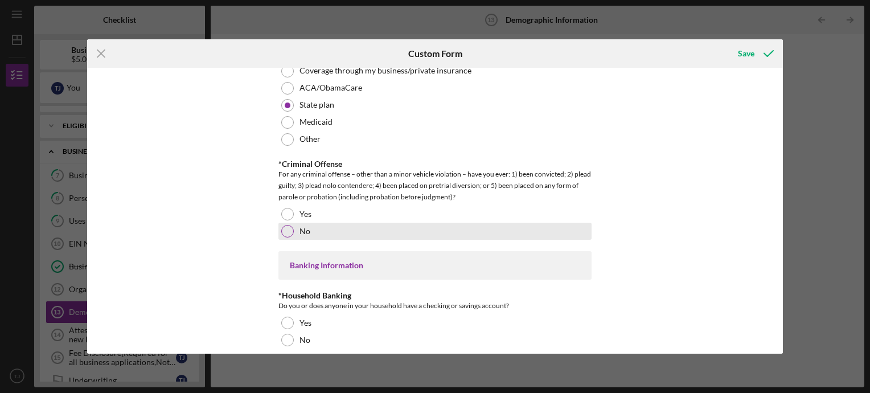
click at [281, 231] on div "No" at bounding box center [434, 231] width 313 height 17
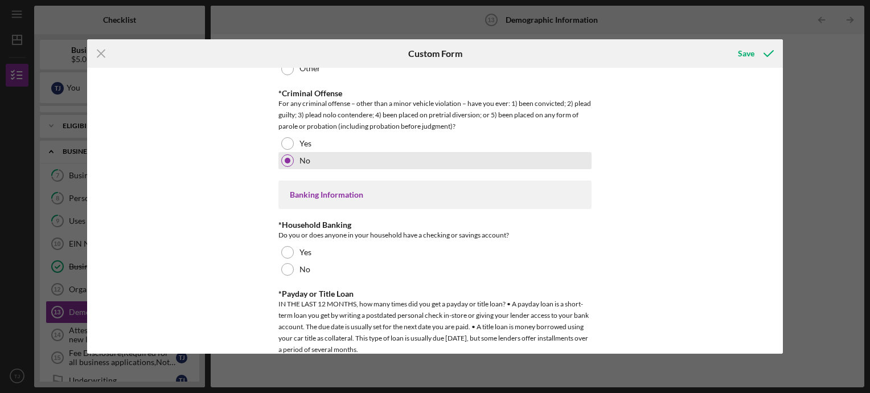
scroll to position [2117, 0]
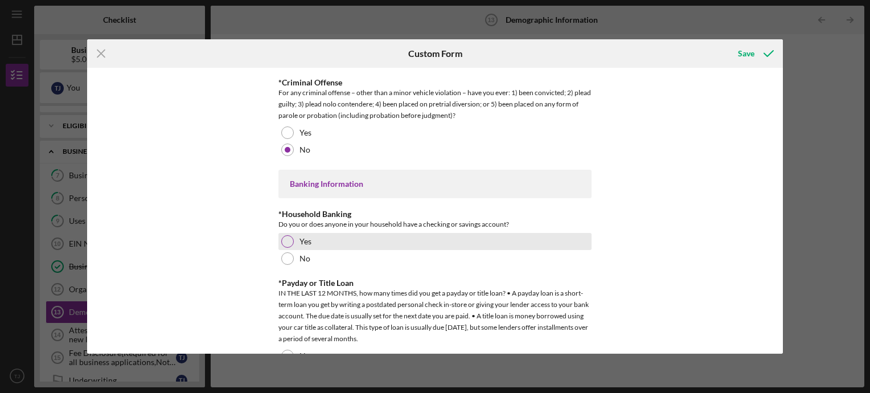
click at [288, 235] on div at bounding box center [287, 241] width 13 height 13
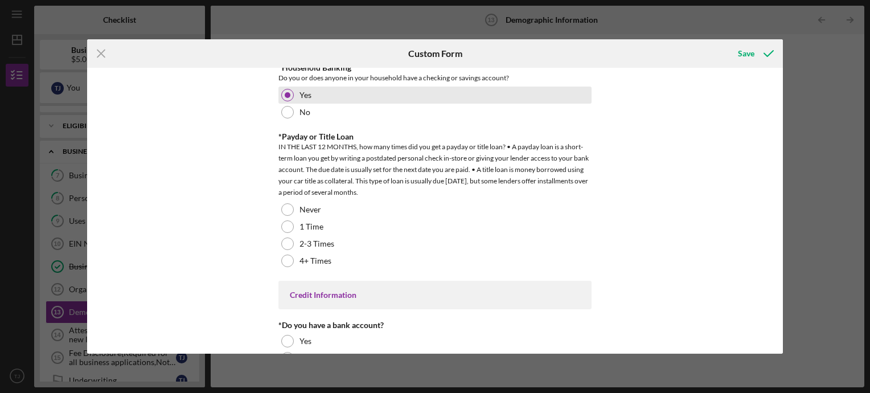
scroll to position [2264, 0]
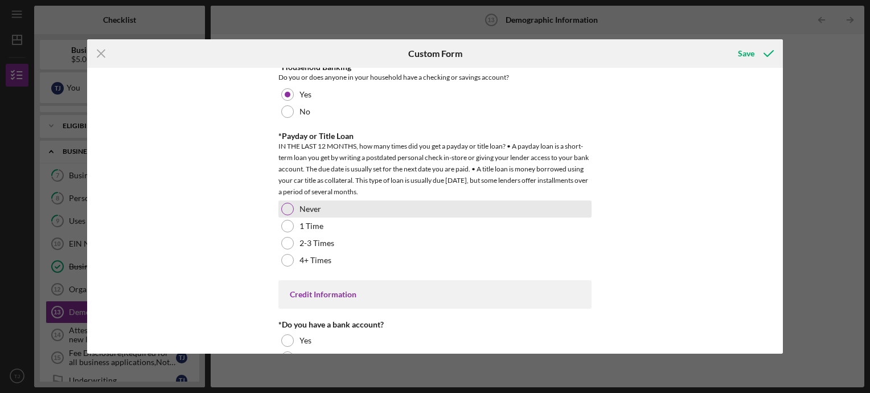
click at [282, 206] on div at bounding box center [287, 209] width 13 height 13
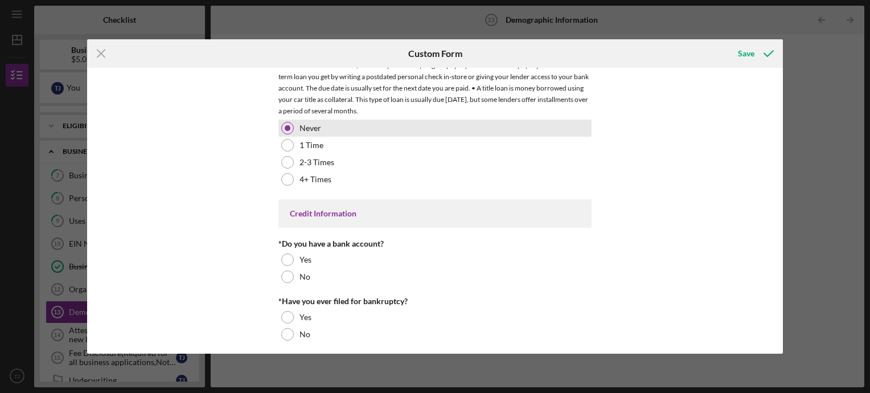
scroll to position [2346, 0]
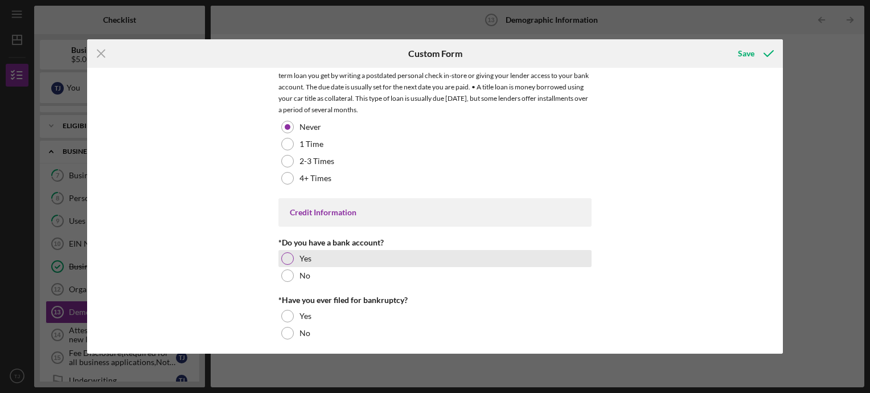
click at [287, 253] on div at bounding box center [287, 258] width 13 height 13
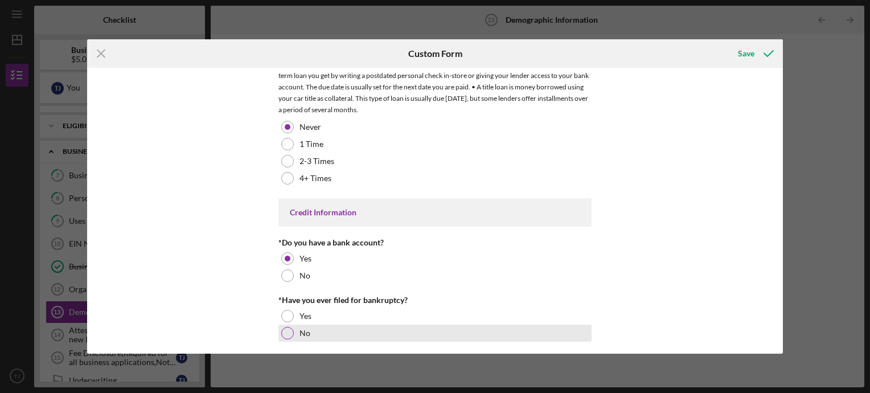
click at [285, 328] on div at bounding box center [287, 333] width 13 height 13
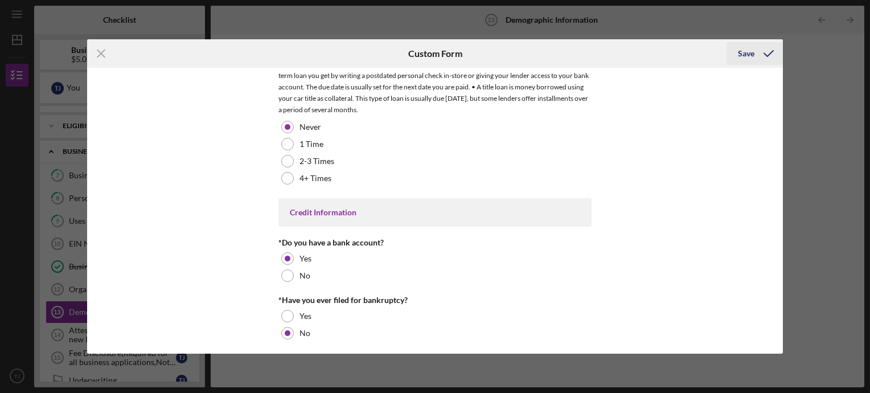
click at [747, 50] on div "Save" at bounding box center [746, 53] width 17 height 23
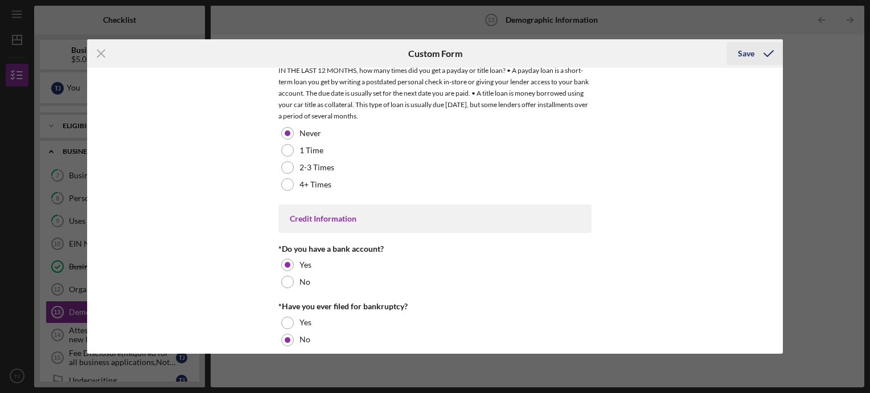
scroll to position [2353, 0]
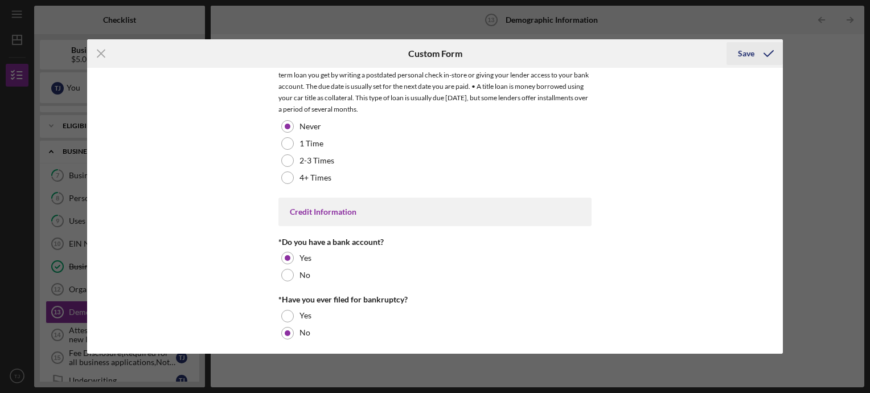
click at [747, 50] on div "Save" at bounding box center [746, 53] width 17 height 23
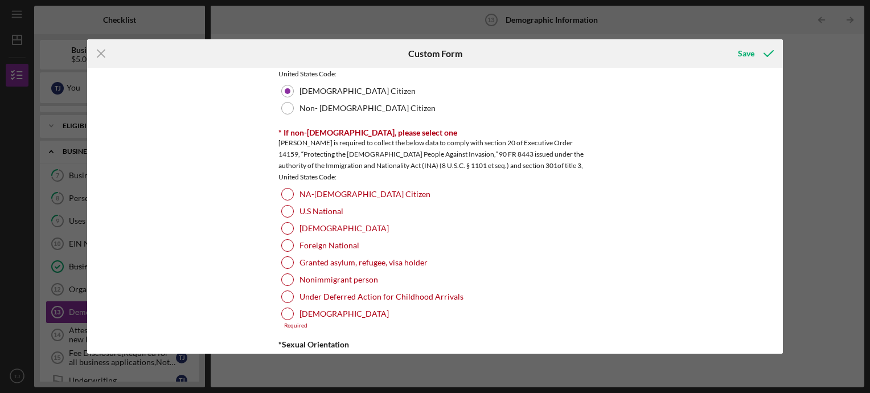
scroll to position [1177, 0]
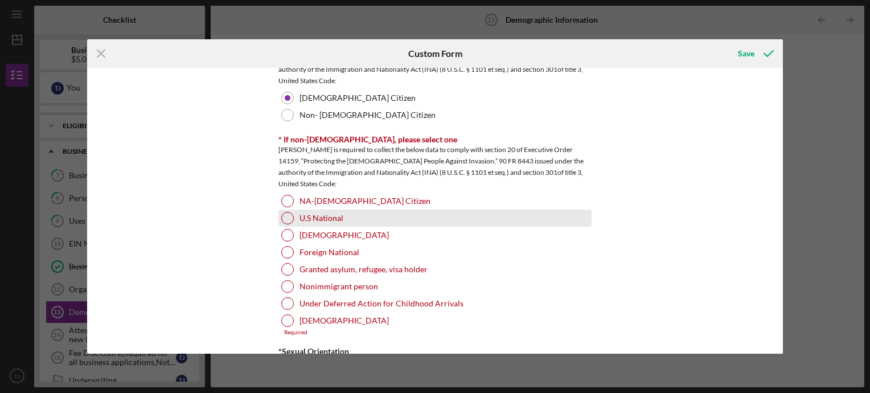
click at [285, 210] on div "U.S National" at bounding box center [434, 218] width 313 height 17
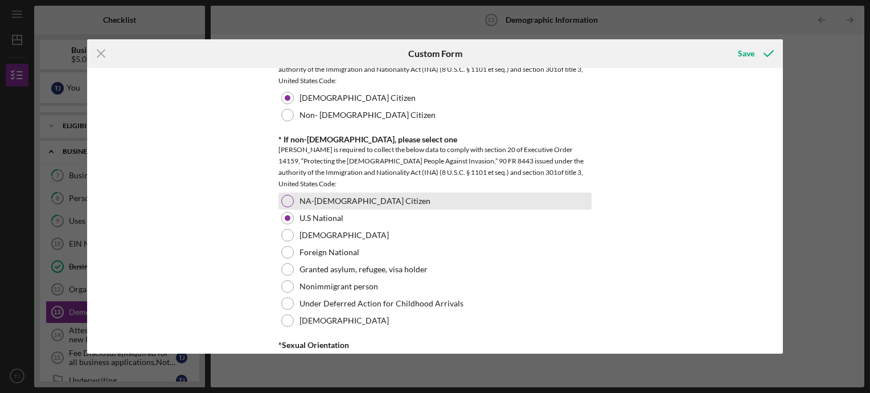
click at [287, 196] on div at bounding box center [287, 201] width 13 height 13
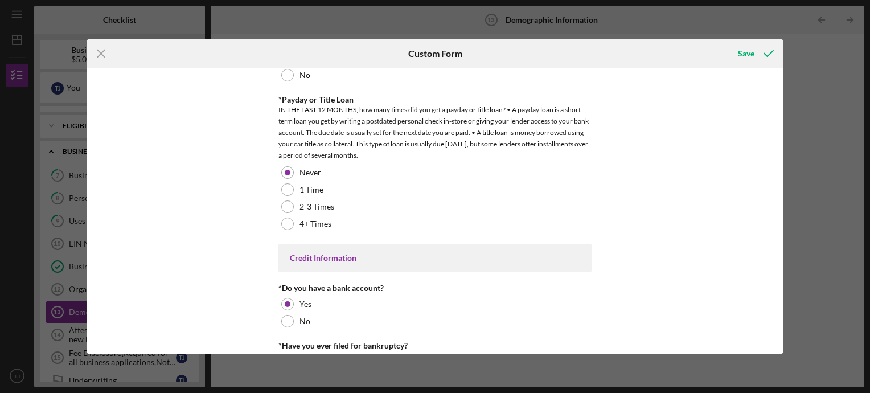
scroll to position [2346, 0]
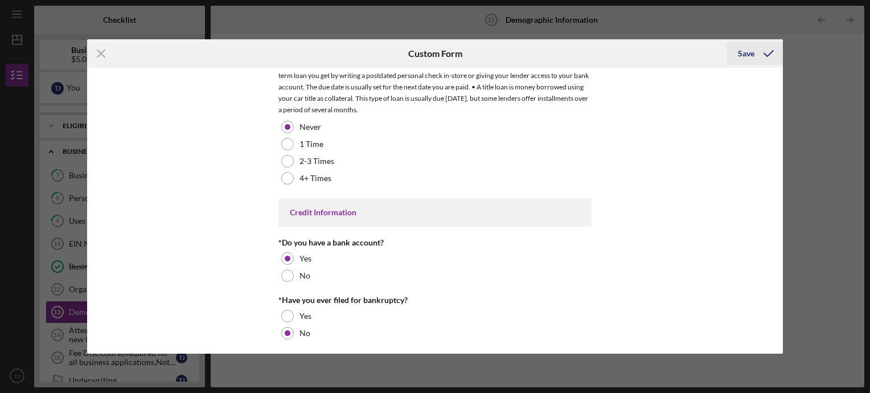
click at [755, 56] on icon "submit" at bounding box center [769, 53] width 28 height 28
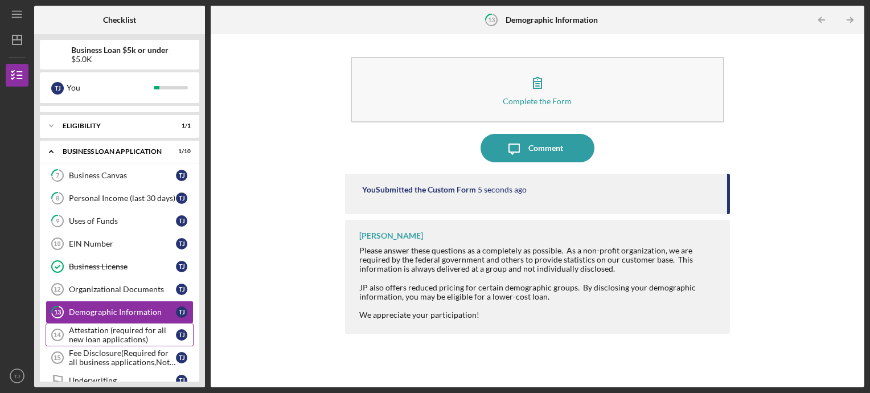
click at [141, 326] on div "Attestation (required for all new loan applications)" at bounding box center [122, 335] width 107 height 18
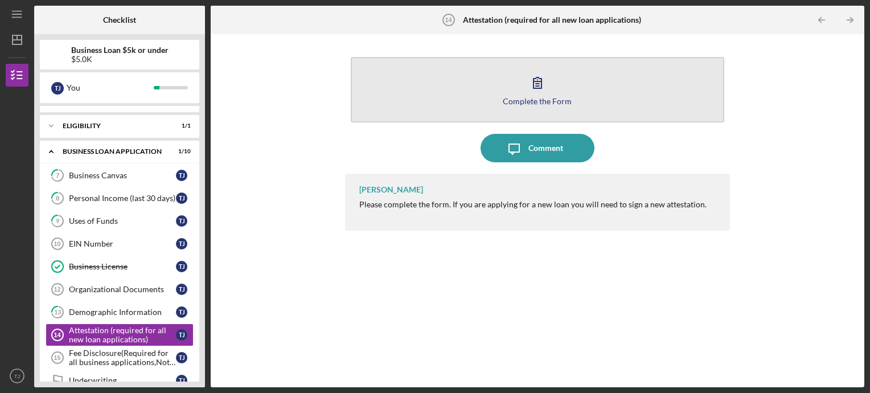
click at [538, 99] on div "Complete the Form" at bounding box center [537, 101] width 69 height 9
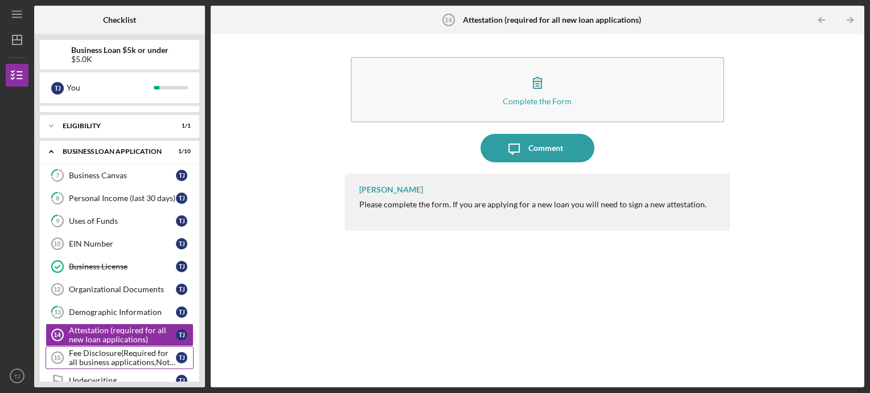
click at [137, 350] on div "Fee Disclosure(Required for all business applications,Not needed for Contractor…" at bounding box center [122, 358] width 107 height 18
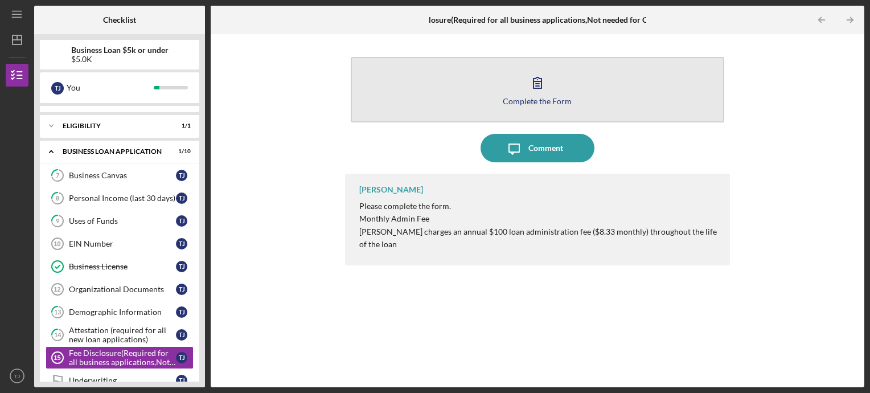
click at [544, 94] on icon "button" at bounding box center [537, 82] width 28 height 28
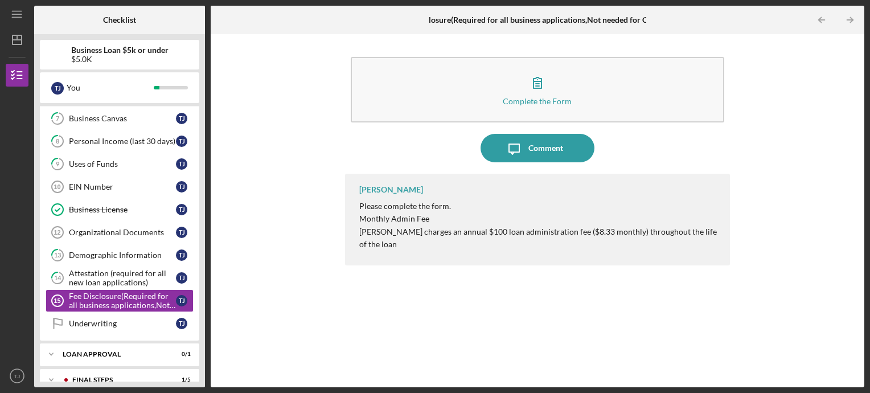
scroll to position [254, 0]
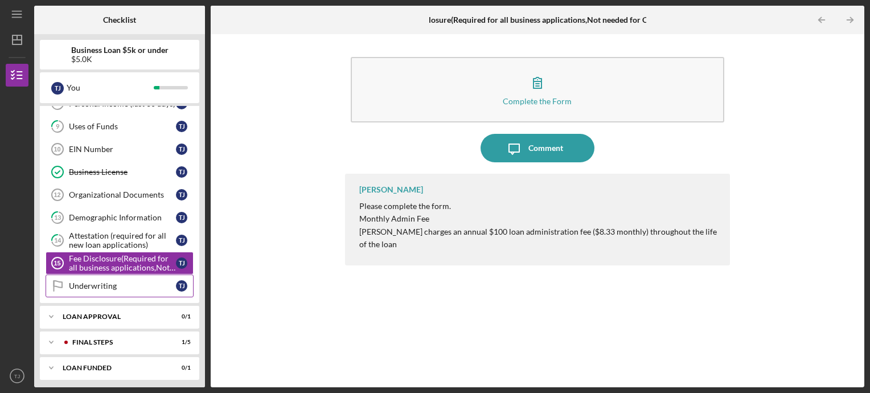
click at [118, 281] on div "Underwriting" at bounding box center [122, 285] width 107 height 9
